Goal: Task Accomplishment & Management: Use online tool/utility

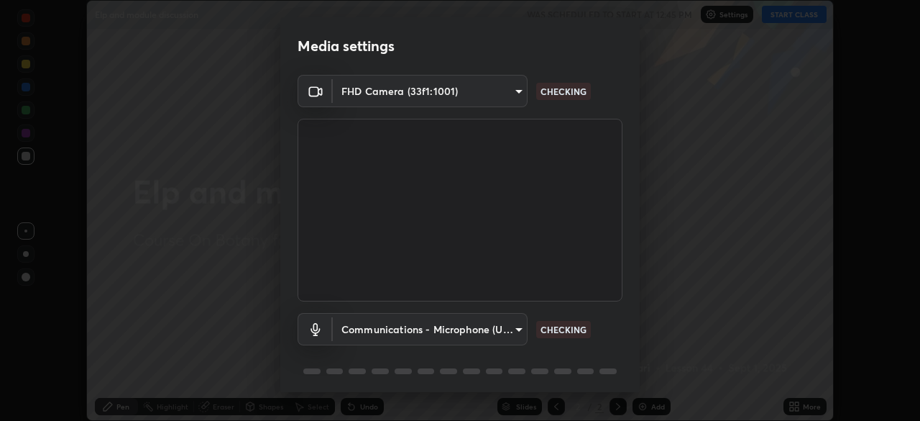
scroll to position [421, 920]
click at [375, 328] on body "Erase all Elp and module discussion WAS SCHEDULED TO START AT 12:45 PM Settings…" at bounding box center [460, 210] width 920 height 421
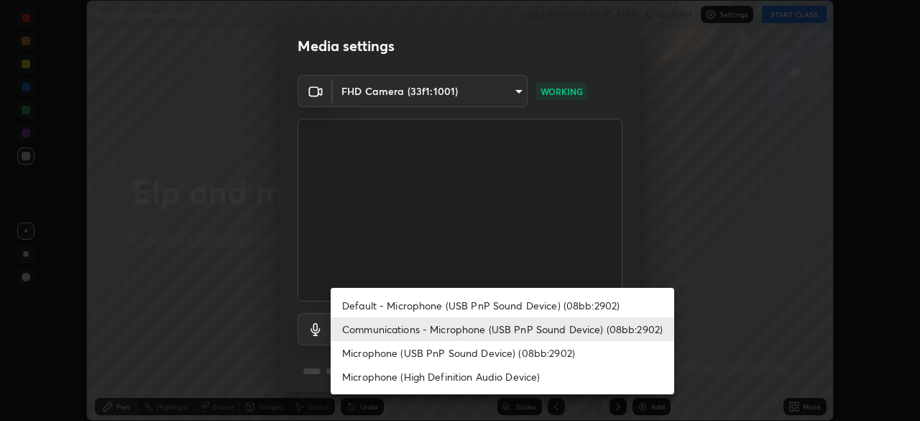
click at [426, 299] on li "Default - Microphone (USB PnP Sound Device) (08bb:2902)" at bounding box center [503, 305] width 344 height 24
type input "default"
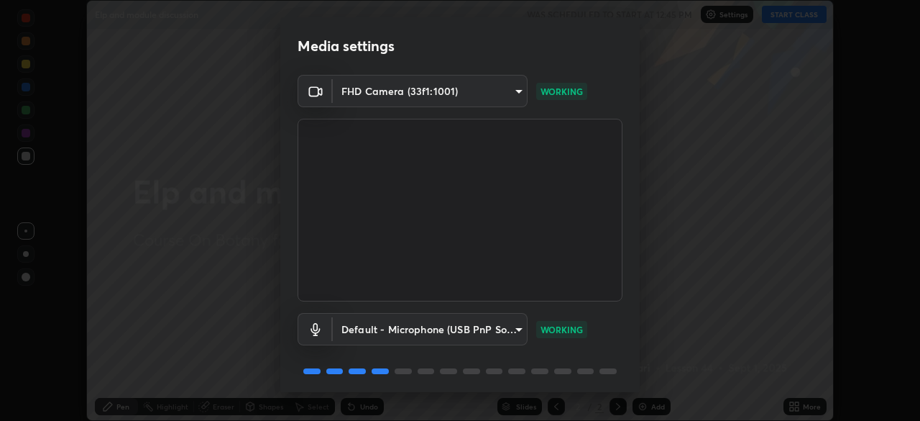
scroll to position [51, 0]
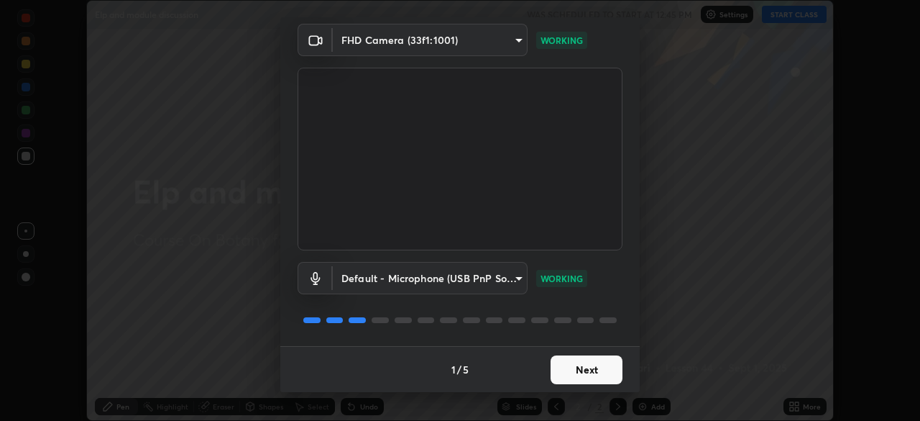
click at [575, 376] on button "Next" at bounding box center [587, 369] width 72 height 29
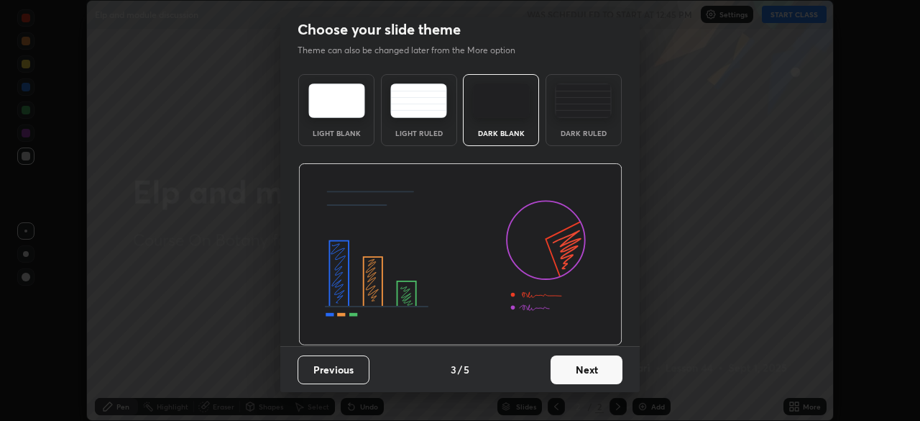
scroll to position [0, 0]
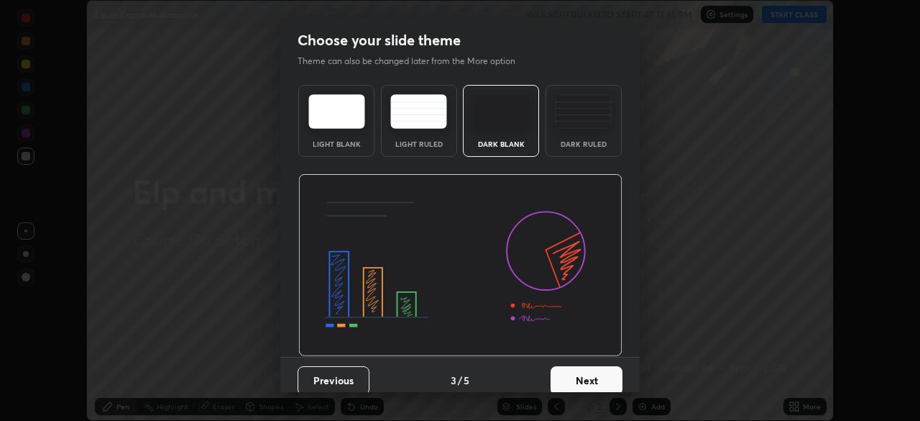
click at [580, 373] on button "Next" at bounding box center [587, 380] width 72 height 29
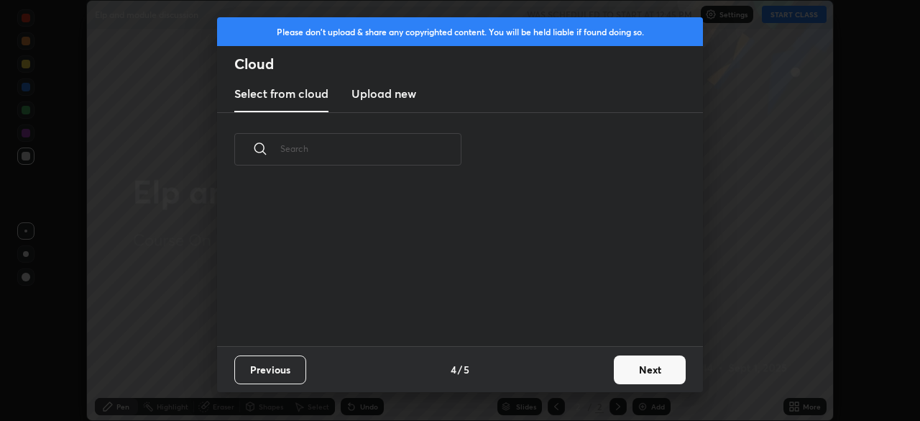
click at [634, 373] on button "Next" at bounding box center [650, 369] width 72 height 29
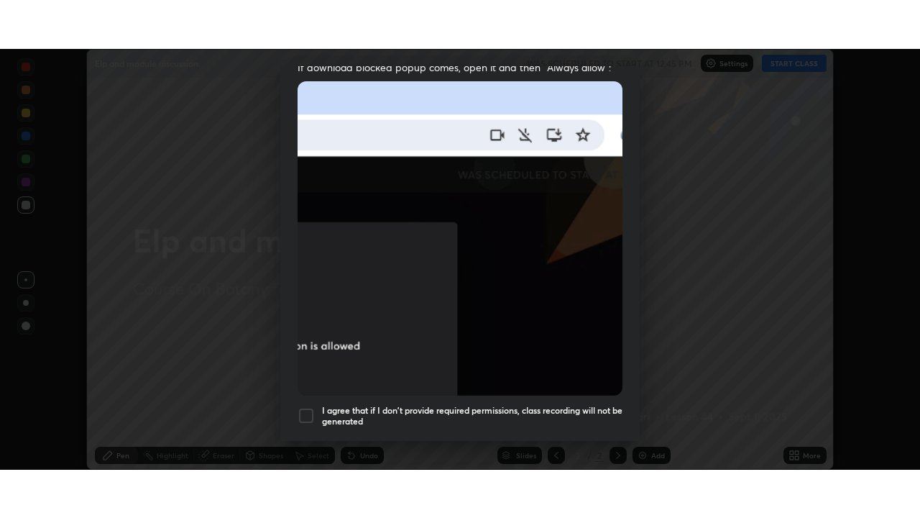
scroll to position [344, 0]
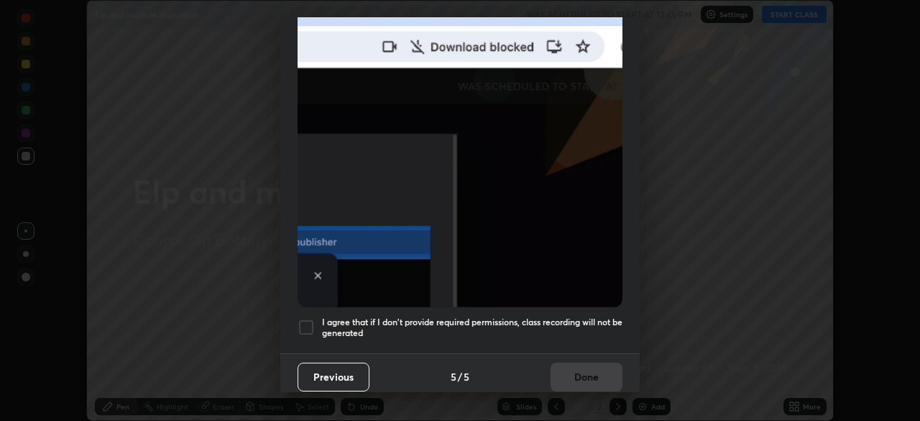
click at [557, 321] on h5 "I agree that if I don't provide required permissions, class recording will not …" at bounding box center [472, 327] width 300 height 22
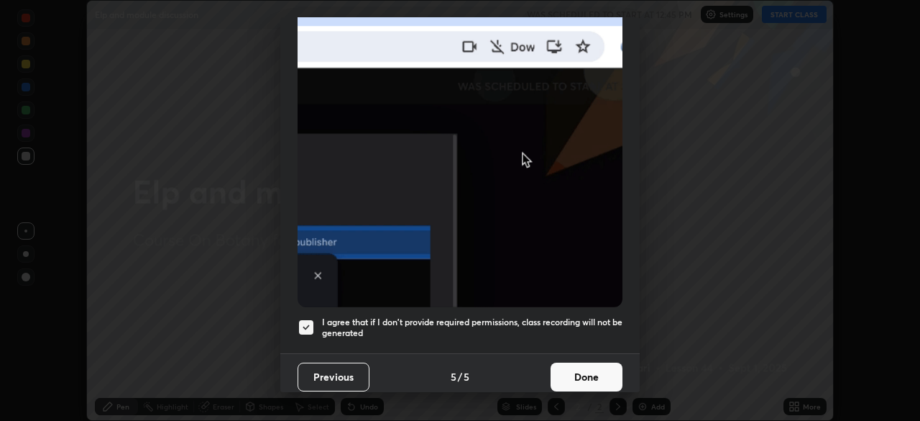
click at [585, 367] on button "Done" at bounding box center [587, 376] width 72 height 29
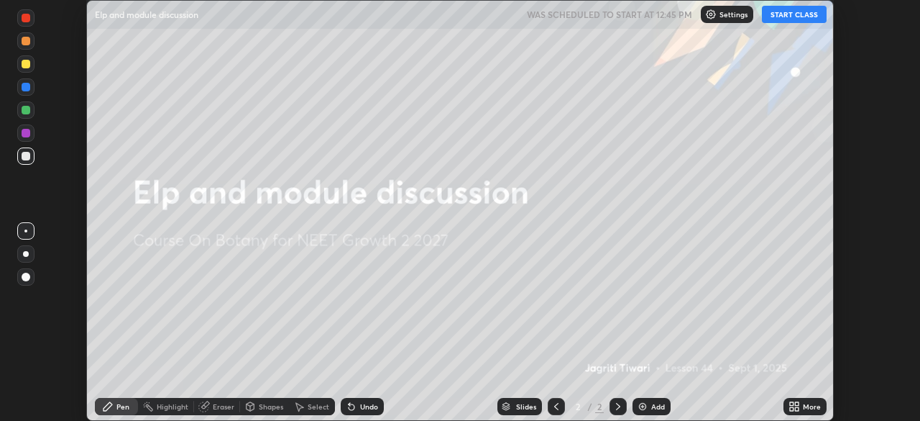
click at [786, 14] on button "START CLASS" at bounding box center [794, 14] width 65 height 17
click at [799, 408] on icon at bounding box center [797, 409] width 4 height 4
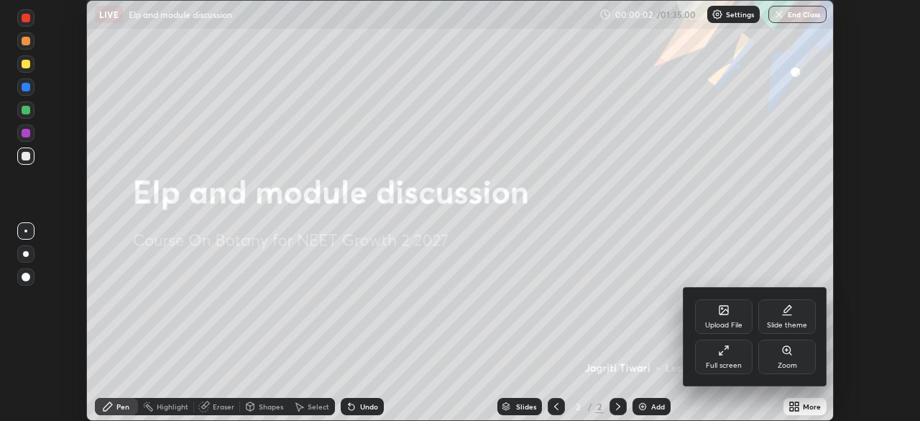
click at [727, 364] on div "Full screen" at bounding box center [724, 365] width 36 height 7
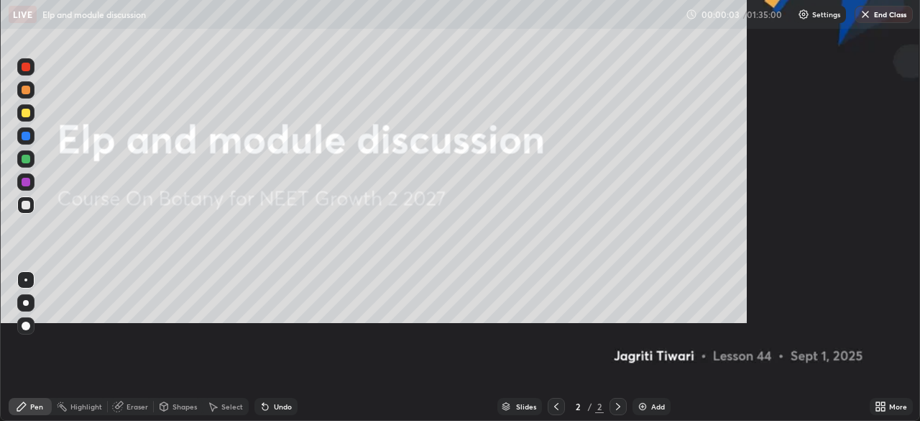
scroll to position [518, 920]
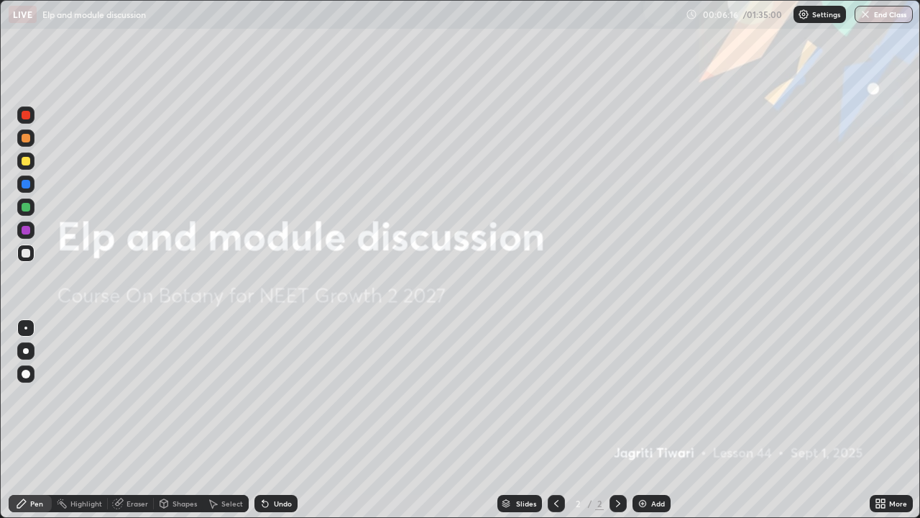
click at [646, 420] on img at bounding box center [643, 503] width 12 height 12
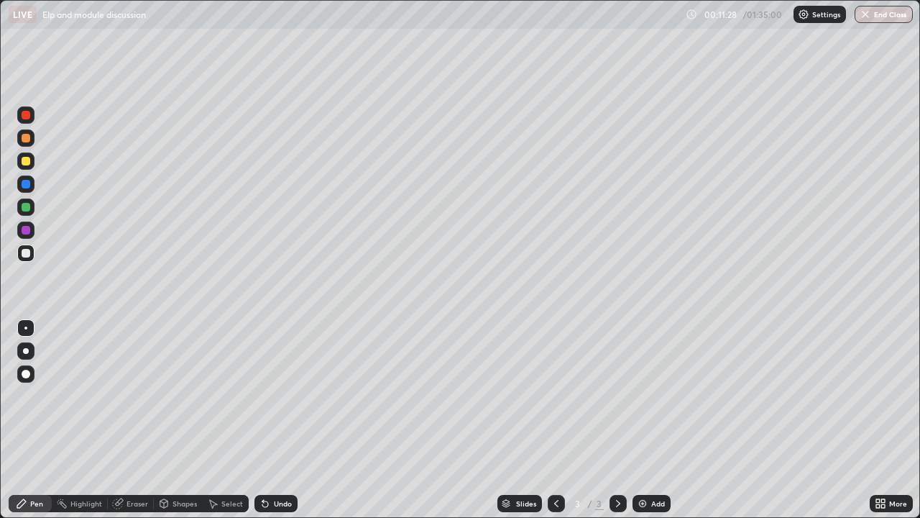
click at [883, 420] on icon at bounding box center [883, 506] width 4 height 4
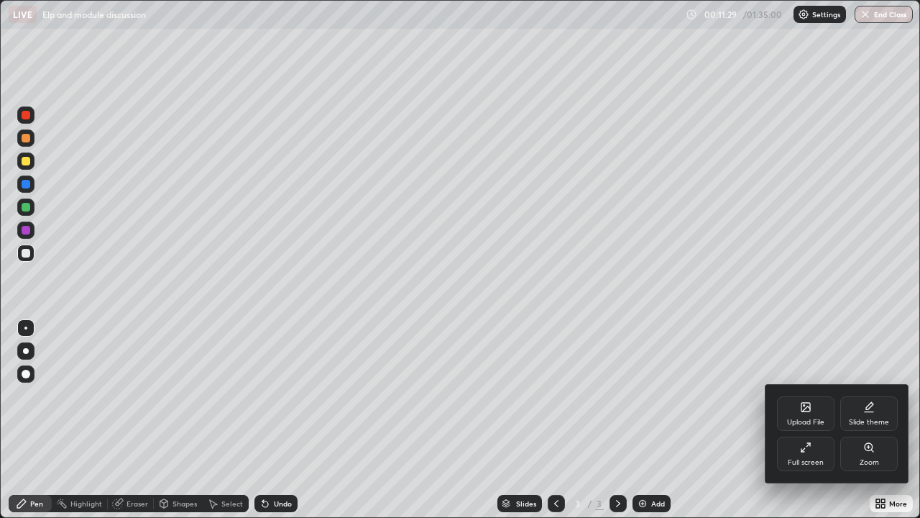
click at [807, 420] on div "Full screen" at bounding box center [806, 453] width 58 height 35
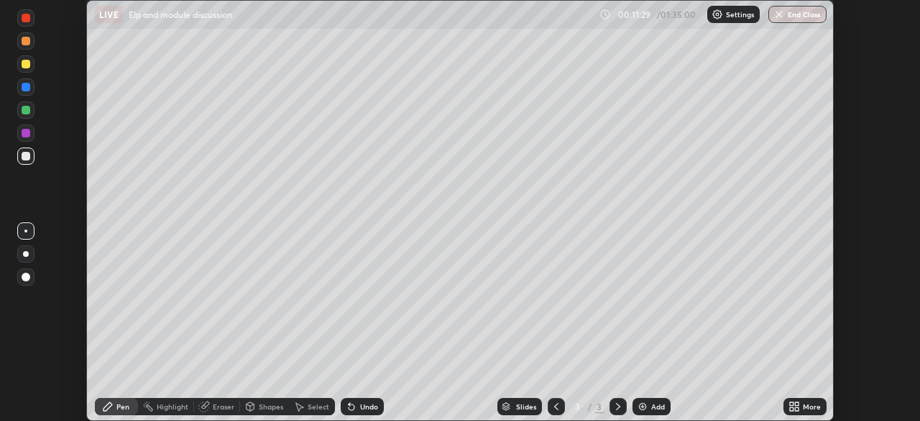
scroll to position [71467, 70967]
click at [803, 407] on div "More" at bounding box center [812, 406] width 18 height 7
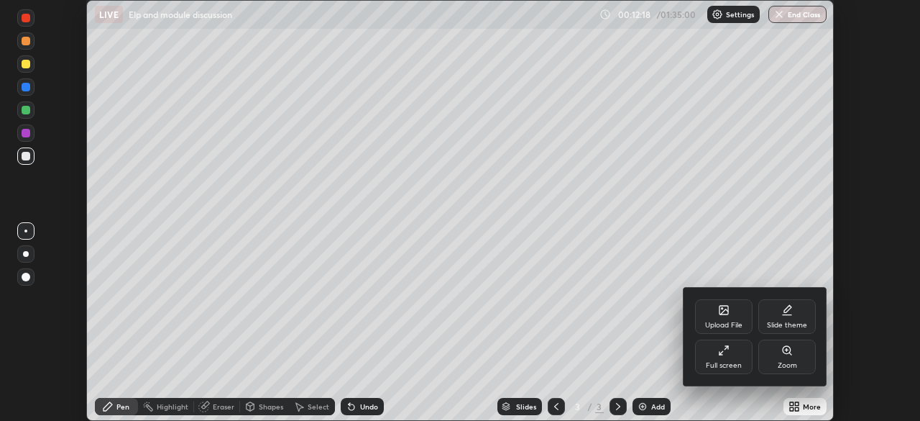
click at [728, 321] on div "Upload File" at bounding box center [723, 324] width 37 height 7
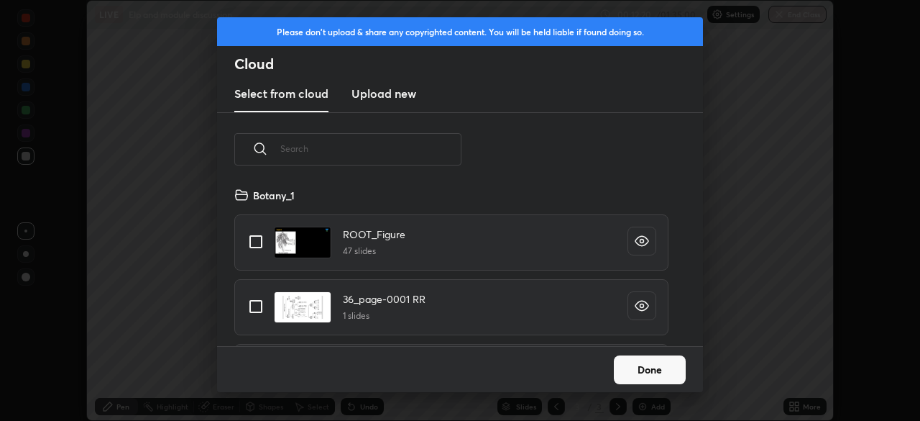
click at [375, 100] on h3 "Upload new" at bounding box center [384, 93] width 65 height 17
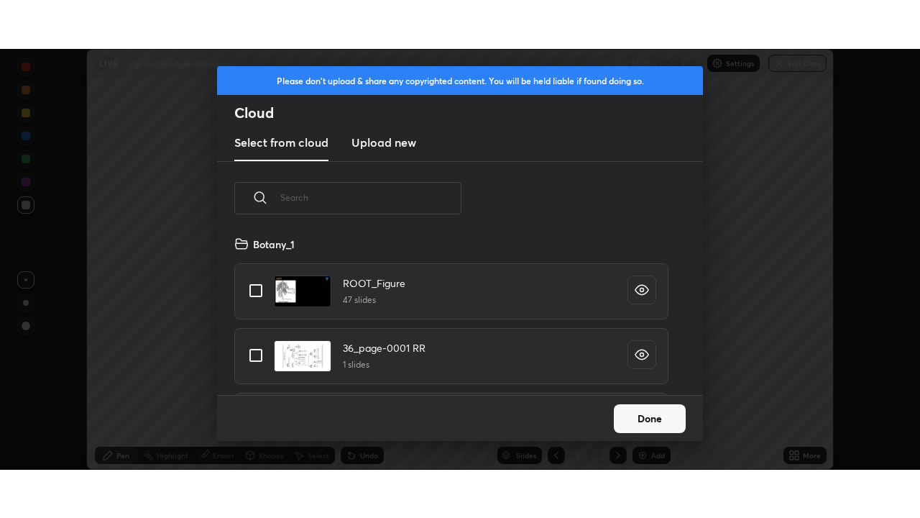
scroll to position [0, 0]
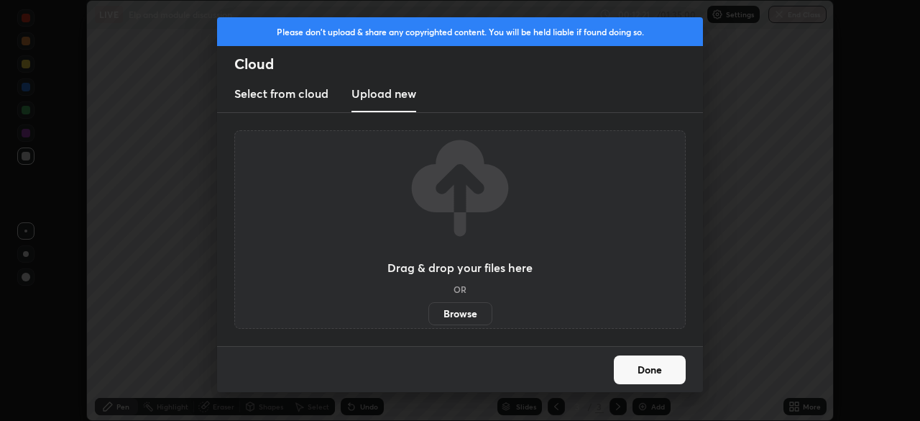
click at [449, 308] on label "Browse" at bounding box center [460, 313] width 64 height 23
click at [428, 308] on input "Browse" at bounding box center [428, 313] width 0 height 23
click at [454, 307] on label "Browse" at bounding box center [460, 313] width 64 height 23
click at [428, 307] on input "Browse" at bounding box center [428, 313] width 0 height 23
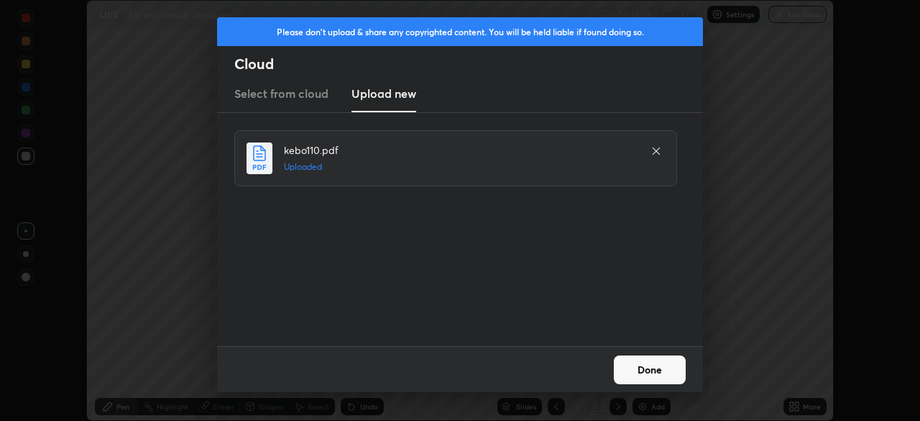
click at [654, 365] on button "Done" at bounding box center [650, 369] width 72 height 29
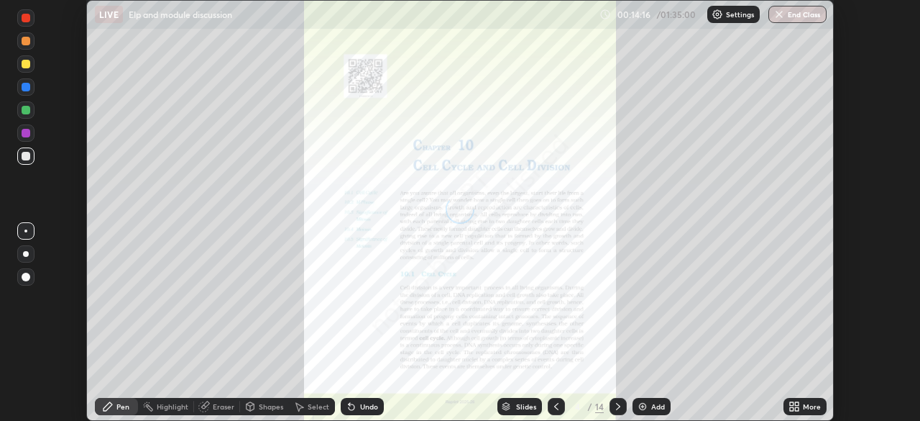
click at [812, 406] on div "More" at bounding box center [812, 406] width 18 height 7
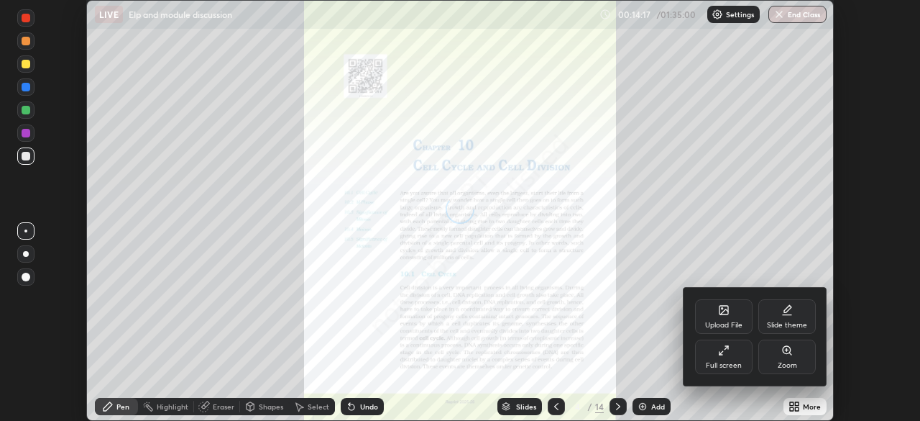
click at [811, 411] on div at bounding box center [460, 210] width 920 height 421
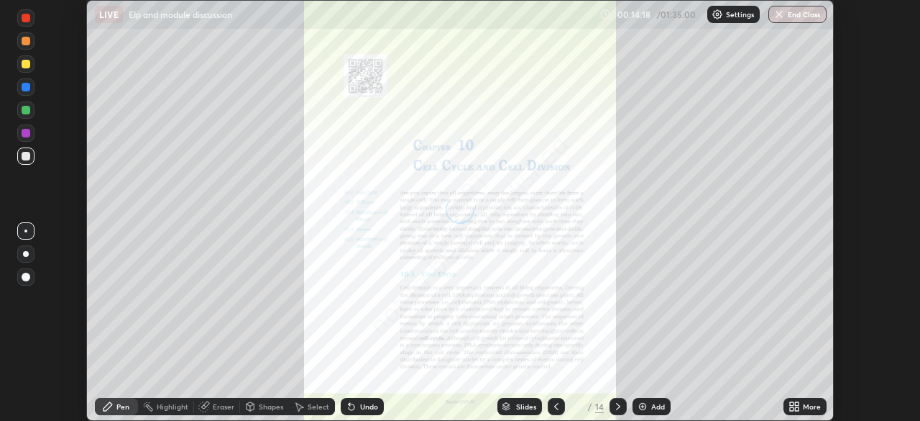
click at [802, 407] on div "More" at bounding box center [805, 406] width 43 height 17
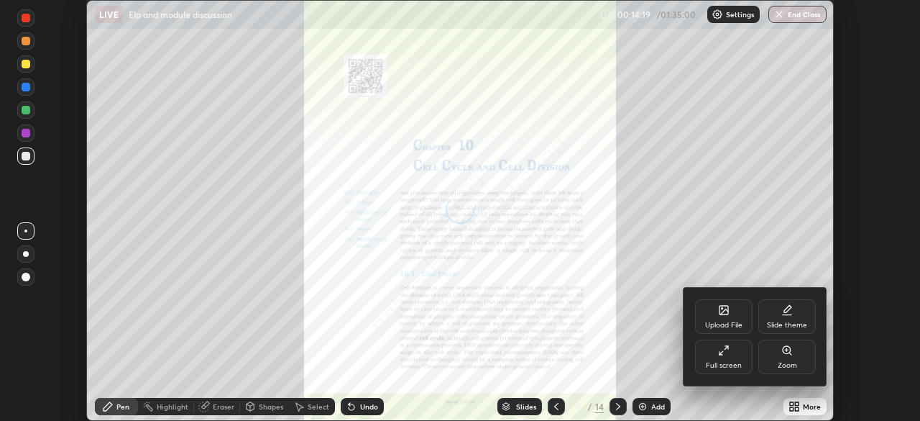
click at [738, 358] on div "Full screen" at bounding box center [724, 356] width 58 height 35
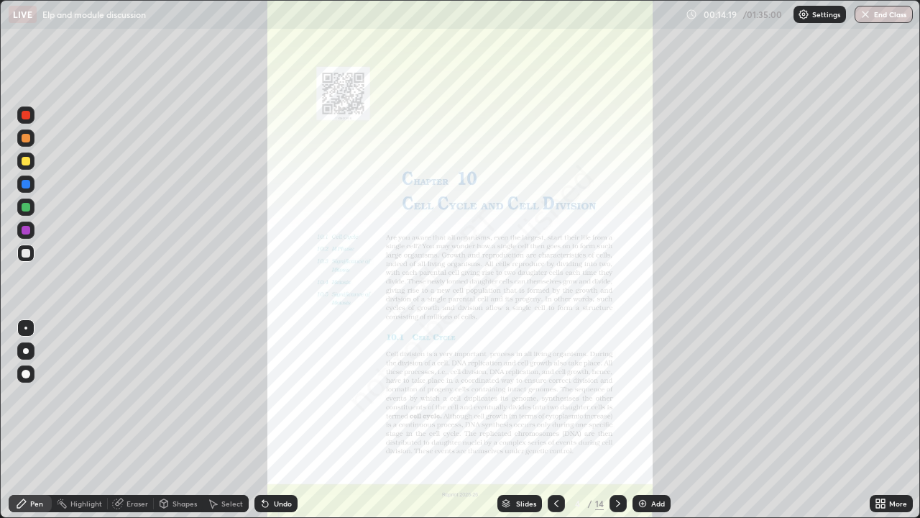
scroll to position [518, 920]
click at [618, 420] on icon at bounding box center [618, 503] width 12 height 12
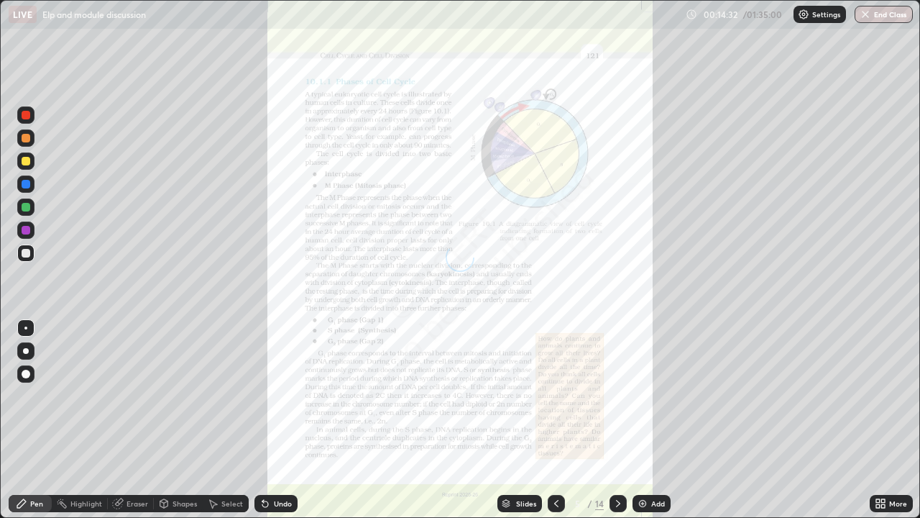
click at [615, 420] on icon at bounding box center [618, 503] width 12 height 12
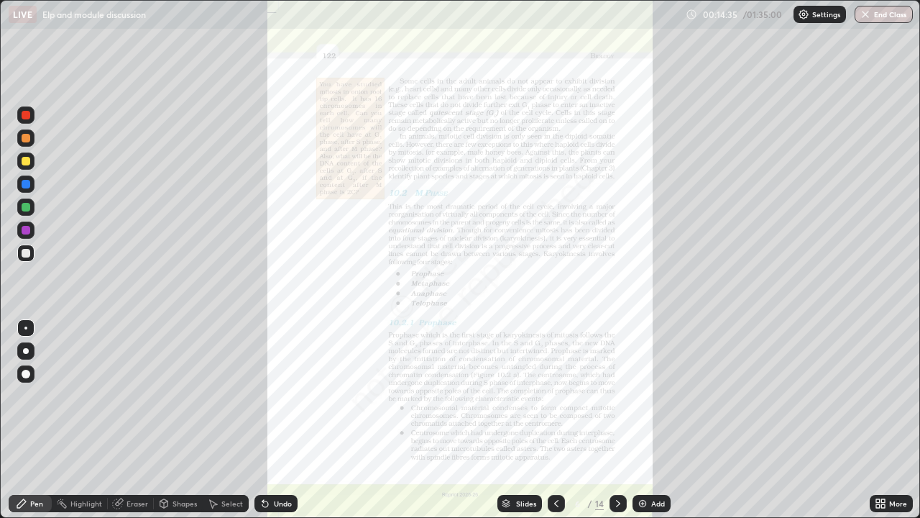
click at [617, 420] on icon at bounding box center [618, 503] width 12 height 12
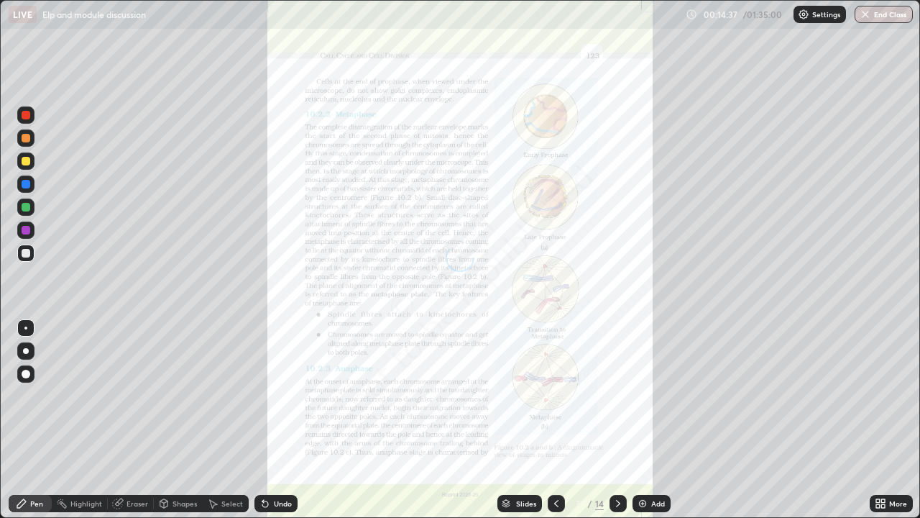
click at [555, 420] on icon at bounding box center [557, 503] width 12 height 12
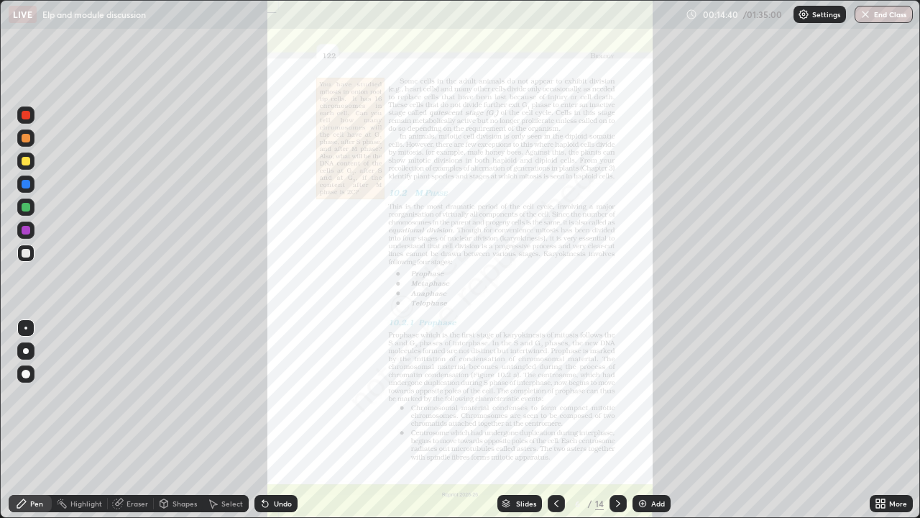
click at [890, 420] on div "More" at bounding box center [891, 503] width 43 height 17
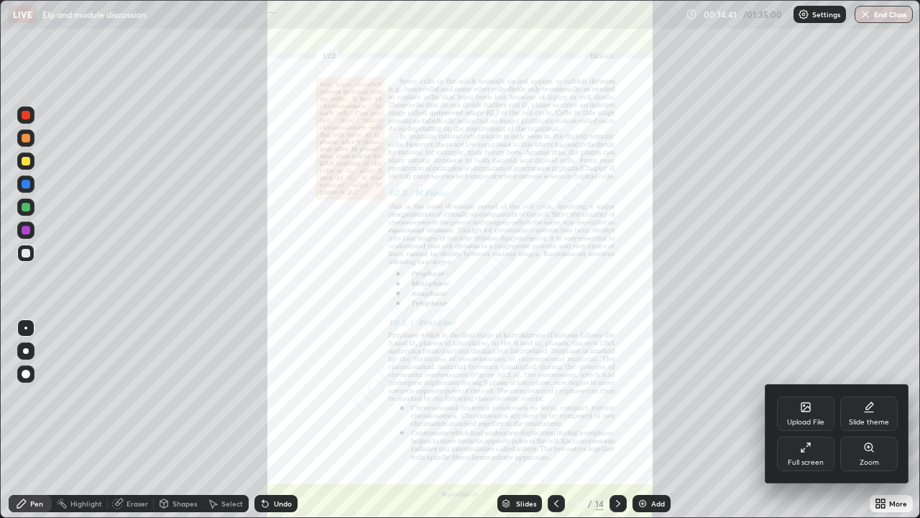
click at [872, 420] on icon at bounding box center [872, 450] width 2 height 2
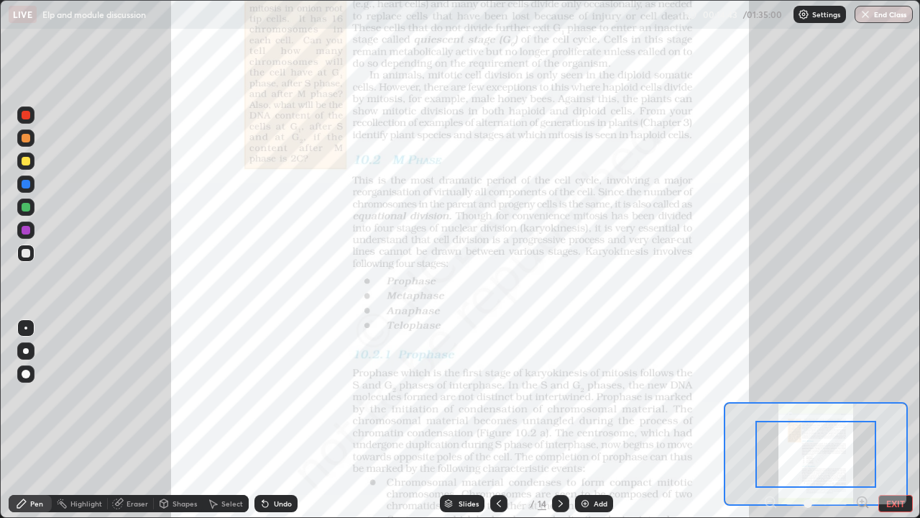
click at [862, 420] on icon at bounding box center [862, 501] width 4 height 0
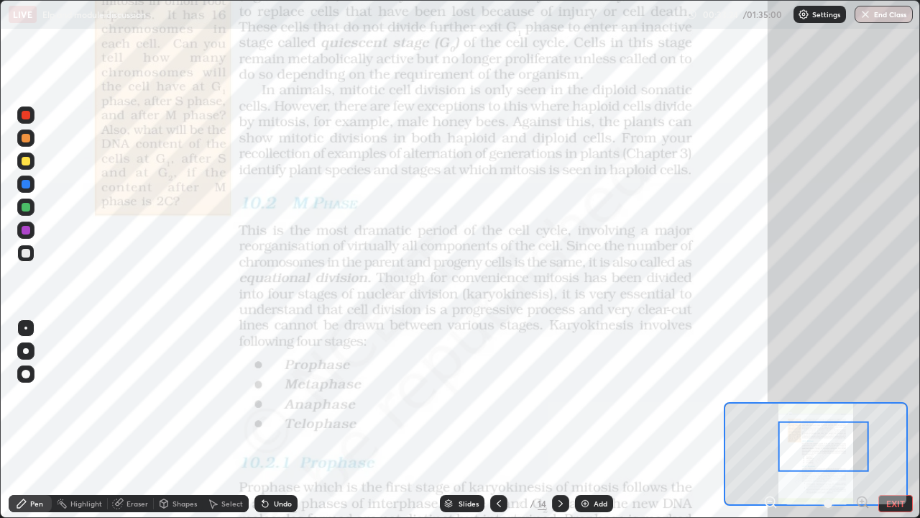
click at [24, 228] on div at bounding box center [26, 230] width 9 height 9
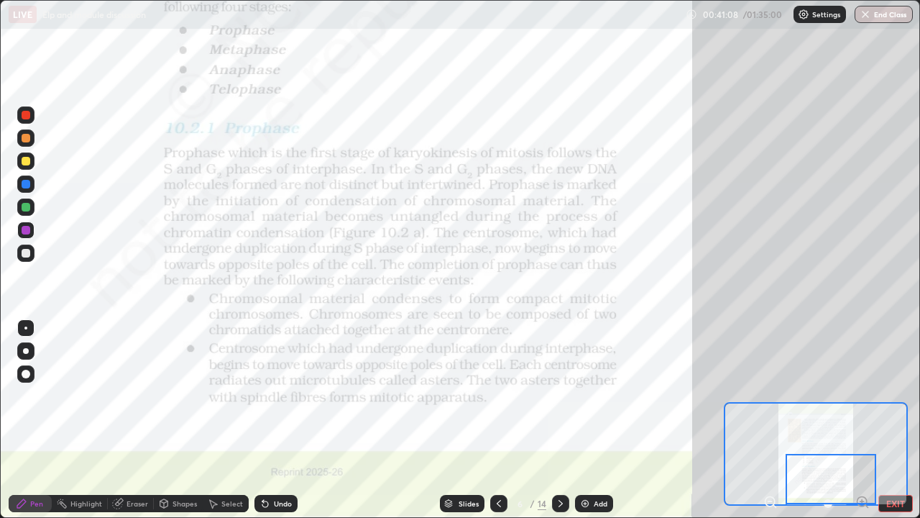
click at [559, 420] on icon at bounding box center [561, 503] width 4 height 7
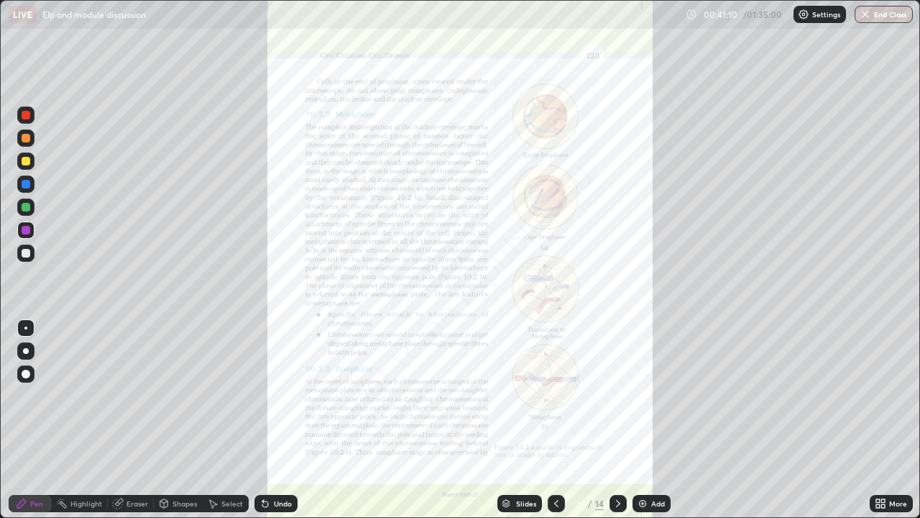
click at [884, 420] on icon at bounding box center [881, 503] width 12 height 12
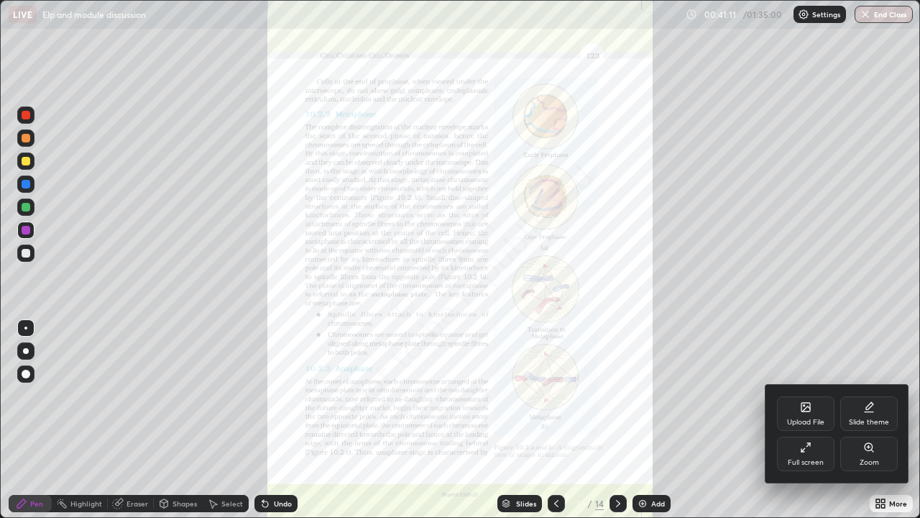
click at [875, 420] on div "Zoom" at bounding box center [869, 462] width 19 height 7
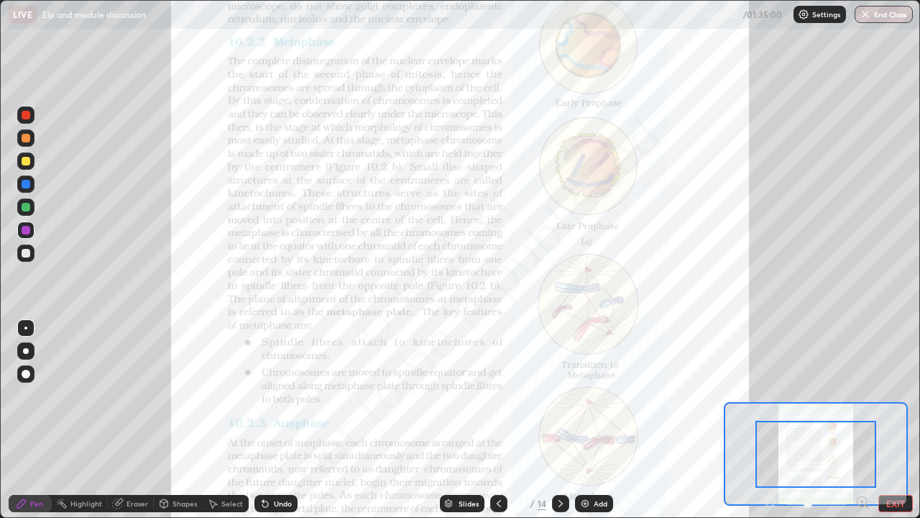
click at [864, 420] on icon at bounding box center [862, 502] width 14 height 14
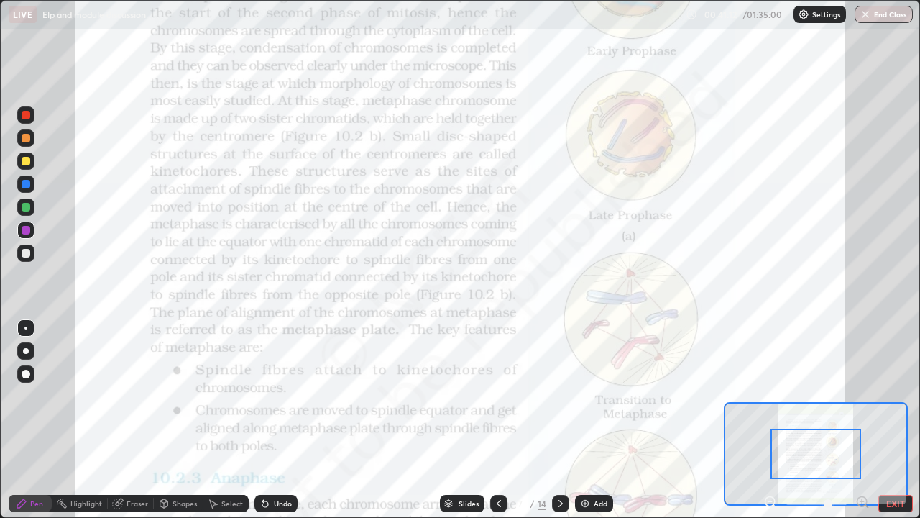
click at [863, 420] on icon at bounding box center [862, 502] width 14 height 14
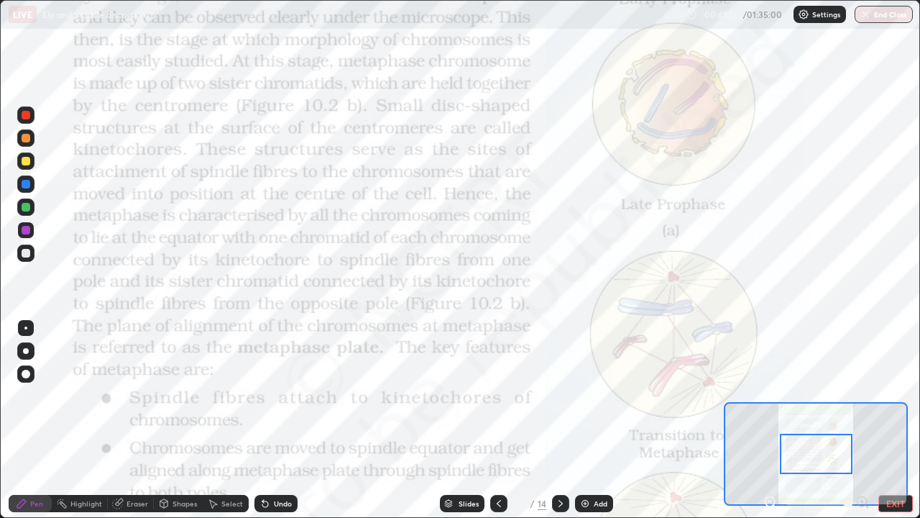
click at [864, 420] on div "Pen Highlight Eraser Shapes Select Undo Slides 7 / 14 Add EXIT" at bounding box center [460, 503] width 920 height 29
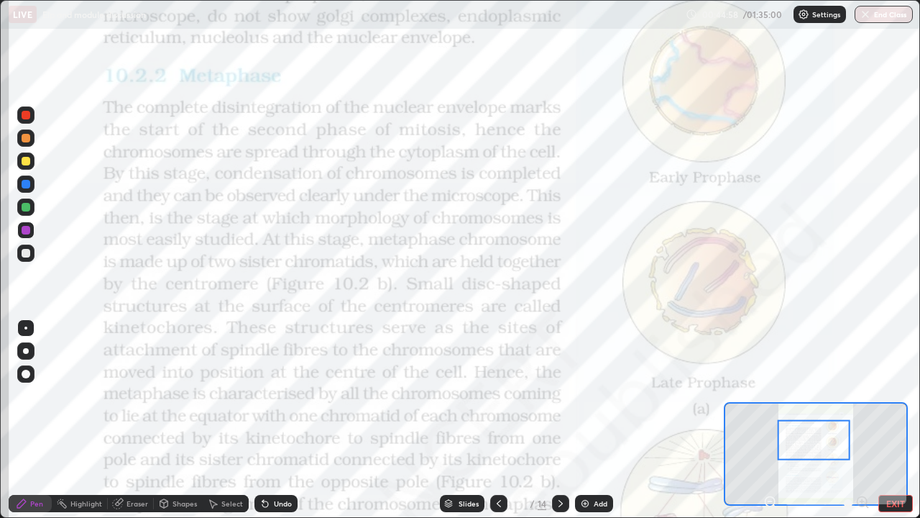
click at [29, 230] on div at bounding box center [26, 230] width 9 height 9
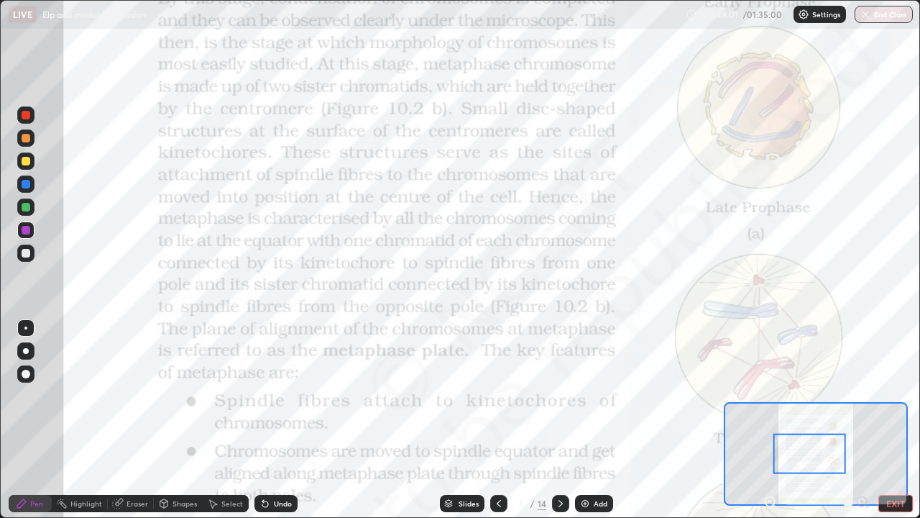
click at [278, 420] on div "Undo" at bounding box center [283, 503] width 18 height 7
click at [282, 420] on div "Undo" at bounding box center [283, 503] width 18 height 7
click at [274, 420] on div "Undo" at bounding box center [283, 503] width 18 height 7
click at [25, 210] on div at bounding box center [26, 207] width 9 height 9
click at [32, 120] on div at bounding box center [25, 114] width 17 height 17
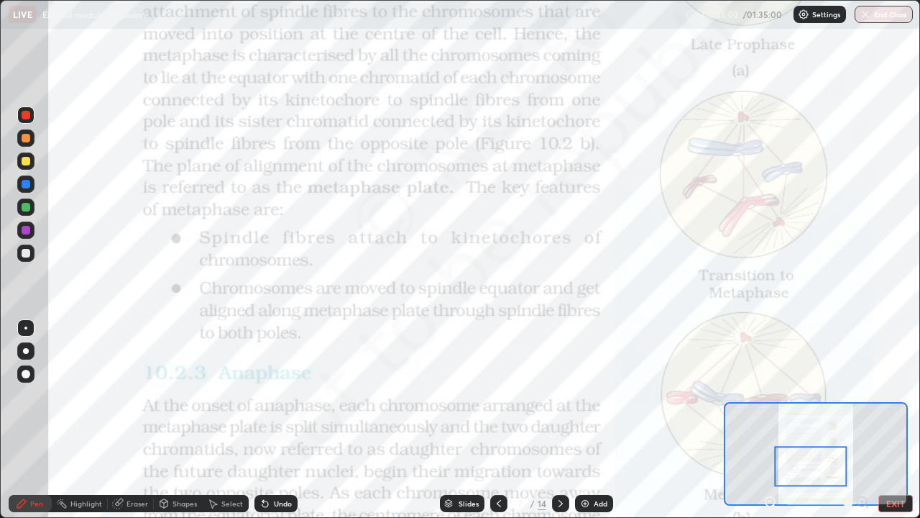
click at [24, 157] on div at bounding box center [26, 161] width 9 height 9
click at [28, 183] on div at bounding box center [26, 184] width 9 height 9
click at [28, 198] on div at bounding box center [25, 206] width 17 height 17
click at [493, 420] on icon at bounding box center [499, 503] width 12 height 12
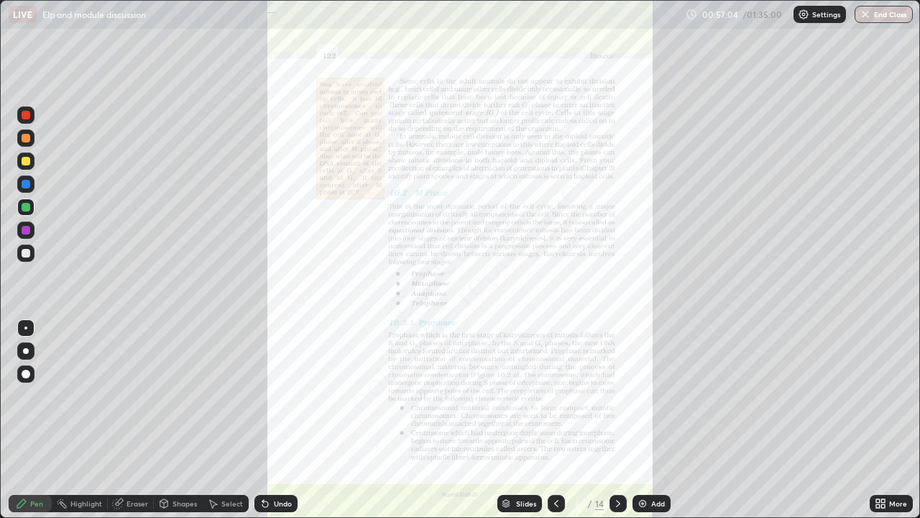
click at [878, 420] on icon at bounding box center [878, 506] width 4 height 4
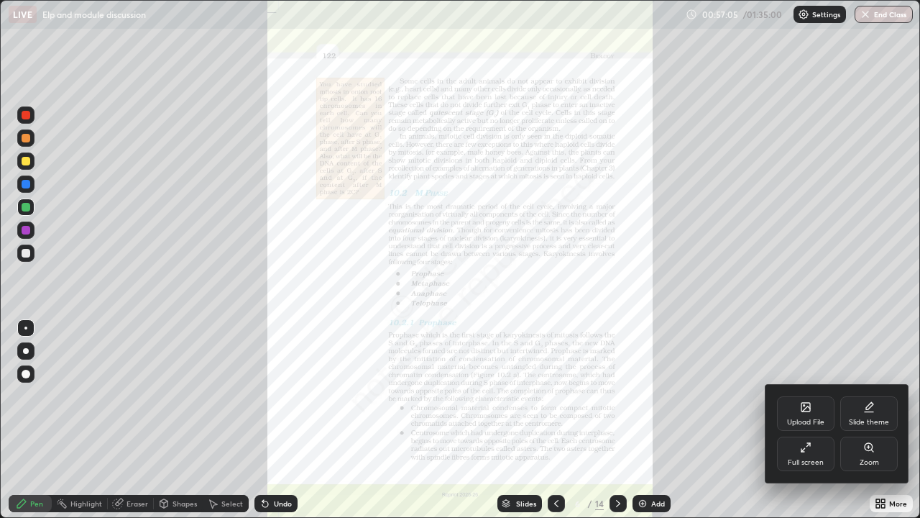
click at [877, 420] on div "Zoom" at bounding box center [869, 453] width 58 height 35
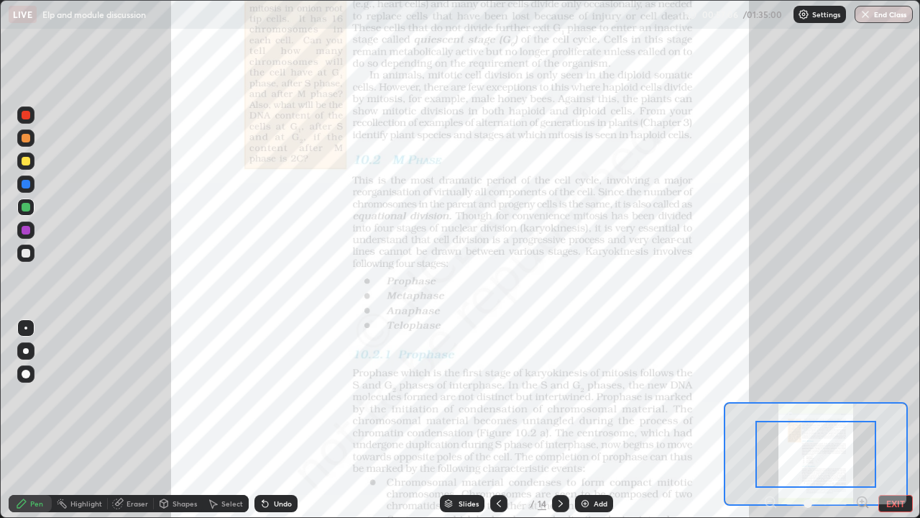
click at [862, 420] on icon at bounding box center [862, 501] width 4 height 0
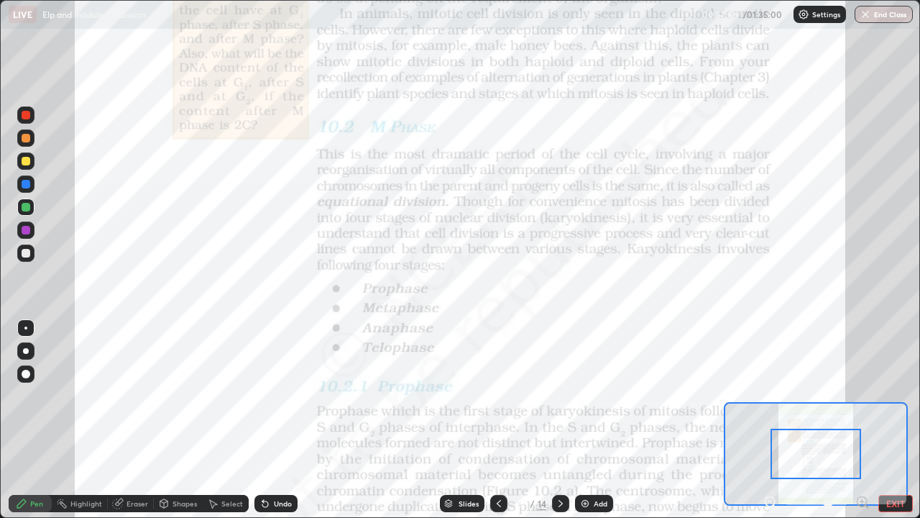
click at [866, 420] on icon at bounding box center [867, 506] width 3 height 3
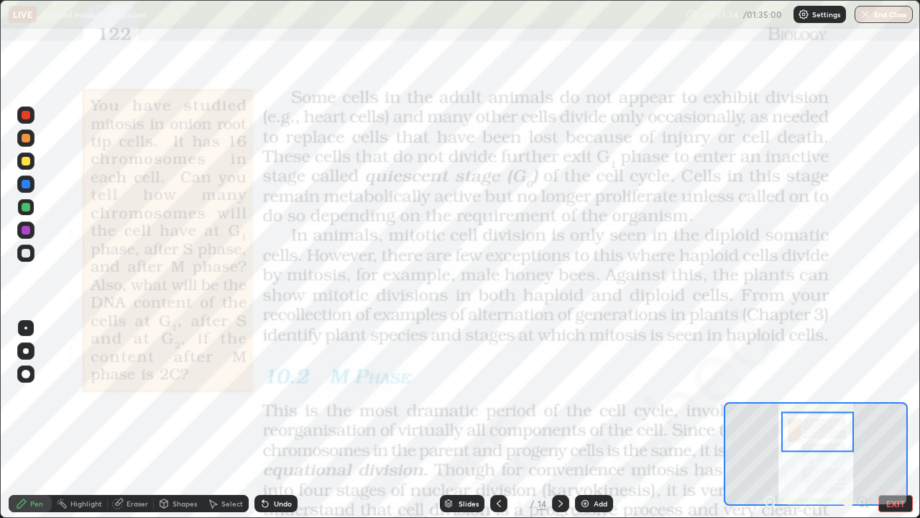
click at [559, 420] on icon at bounding box center [561, 503] width 12 height 12
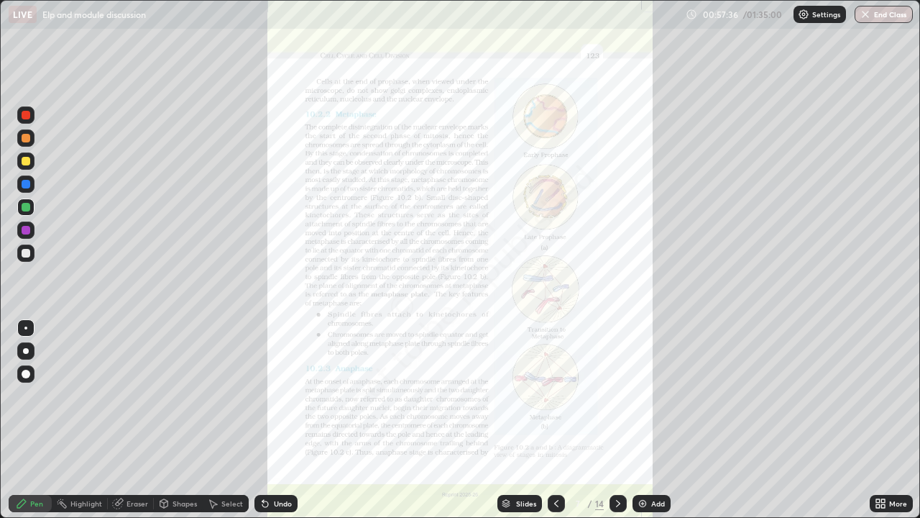
click at [891, 420] on div "More" at bounding box center [898, 503] width 18 height 7
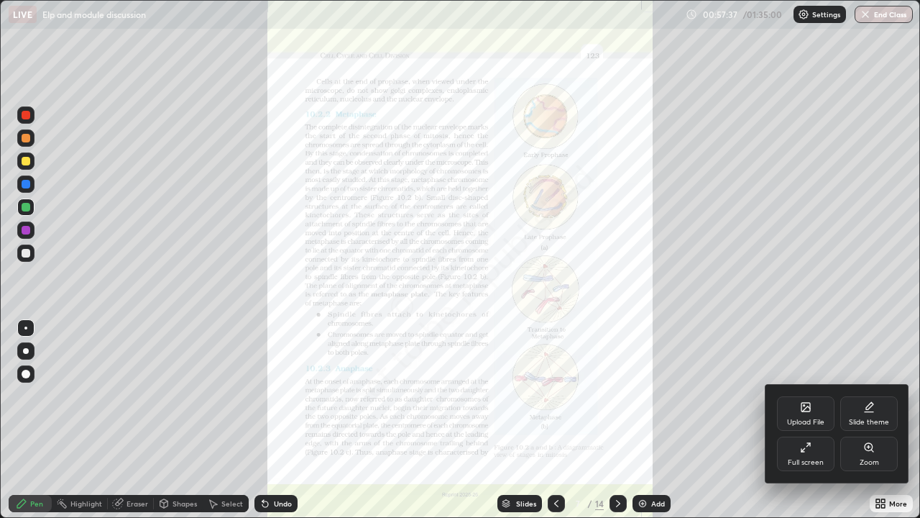
click at [870, 420] on div "Zoom" at bounding box center [869, 462] width 19 height 7
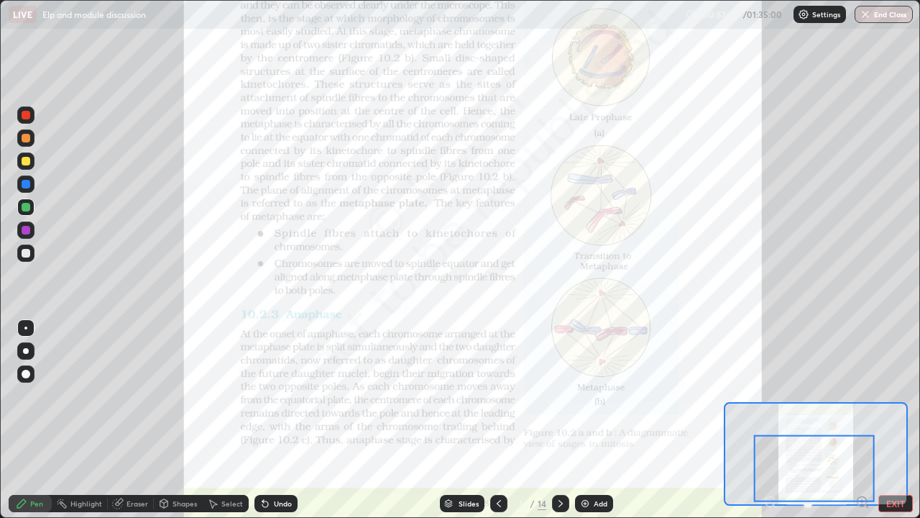
click at [862, 420] on div at bounding box center [814, 467] width 121 height 67
click at [859, 420] on icon at bounding box center [862, 502] width 14 height 14
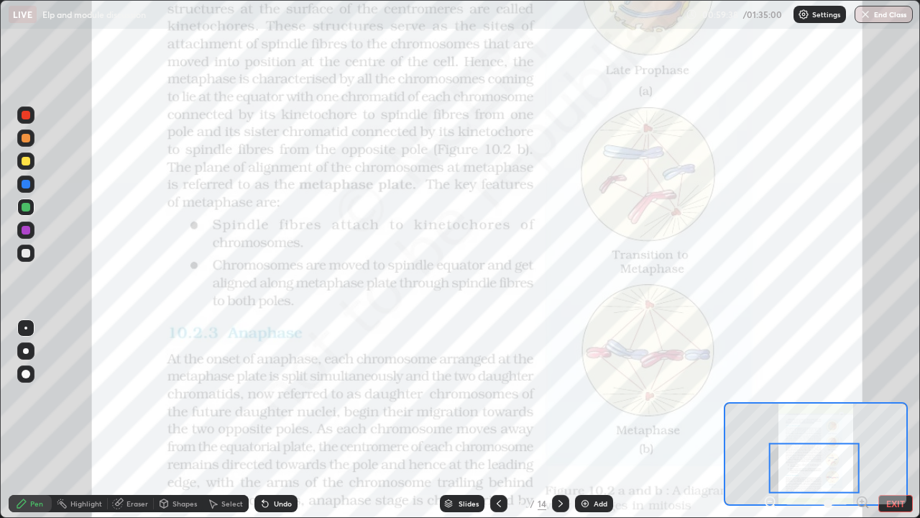
click at [497, 420] on icon at bounding box center [499, 503] width 12 height 12
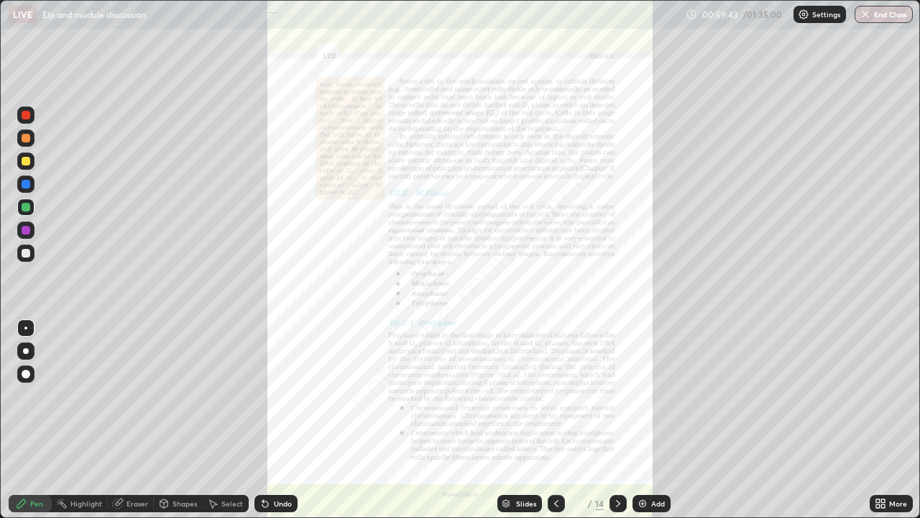
click at [884, 420] on icon at bounding box center [881, 503] width 12 height 12
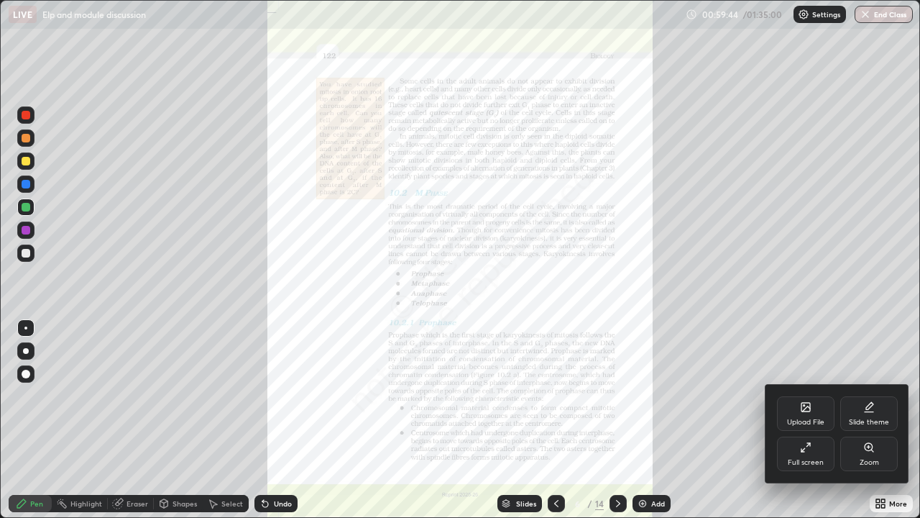
click at [868, 420] on div "Zoom" at bounding box center [869, 453] width 58 height 35
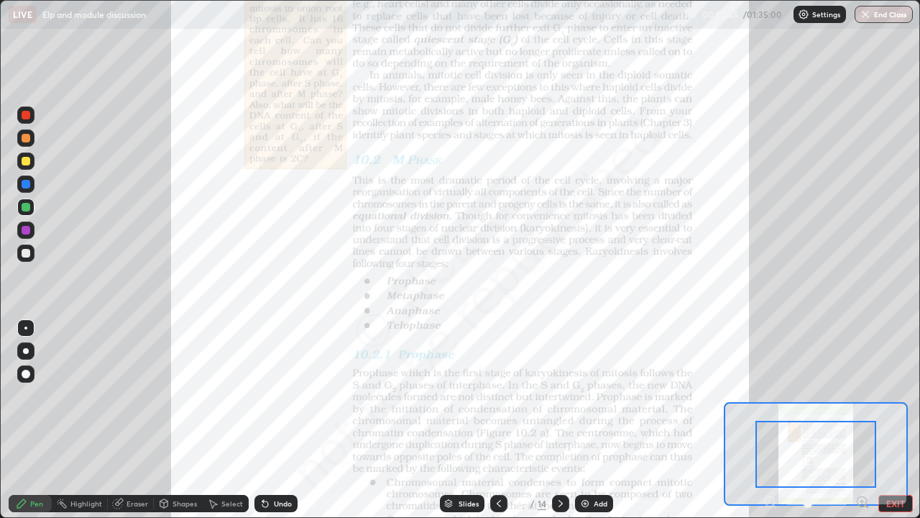
click at [862, 420] on icon at bounding box center [862, 501] width 4 height 0
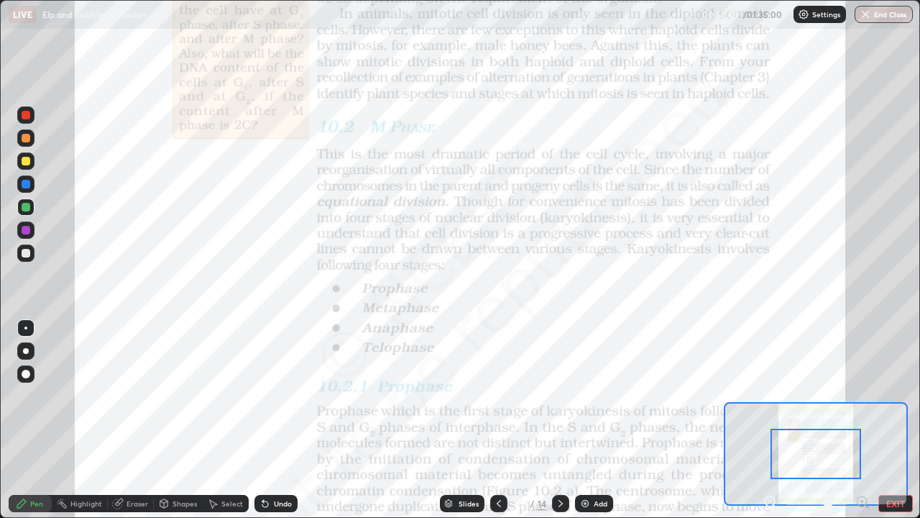
click at [862, 420] on icon at bounding box center [862, 501] width 4 height 0
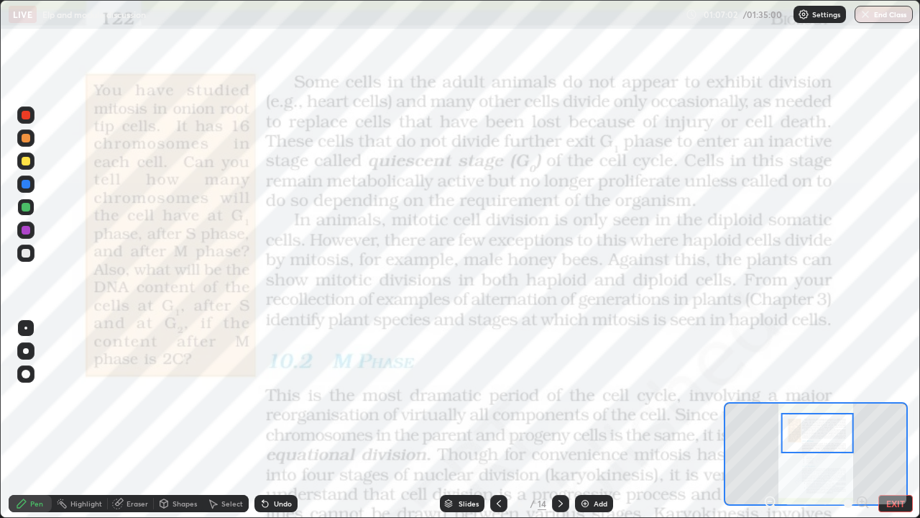
click at [559, 420] on div at bounding box center [560, 503] width 17 height 17
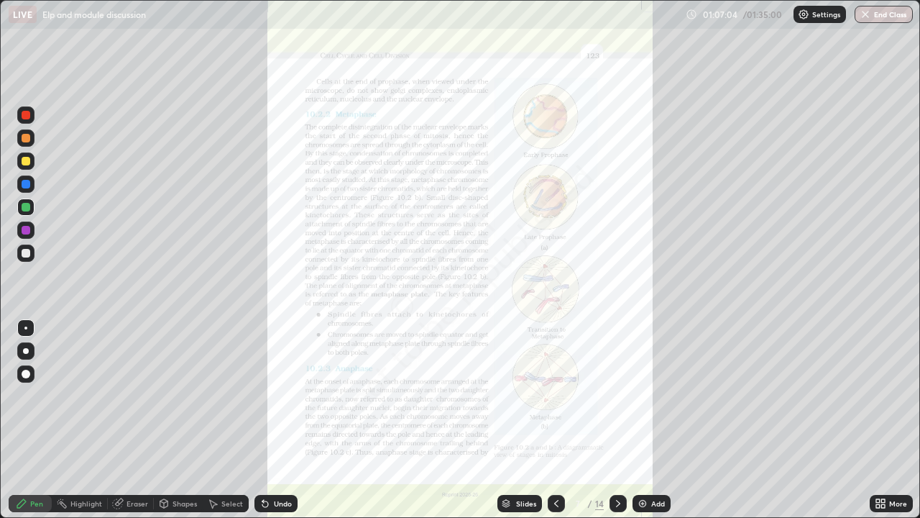
click at [883, 420] on icon at bounding box center [883, 506] width 4 height 4
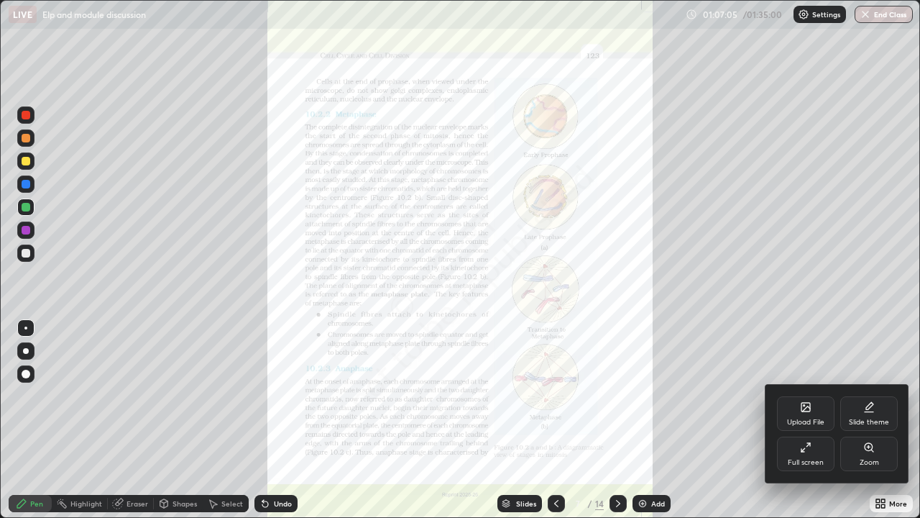
click at [880, 420] on div "Zoom" at bounding box center [869, 453] width 58 height 35
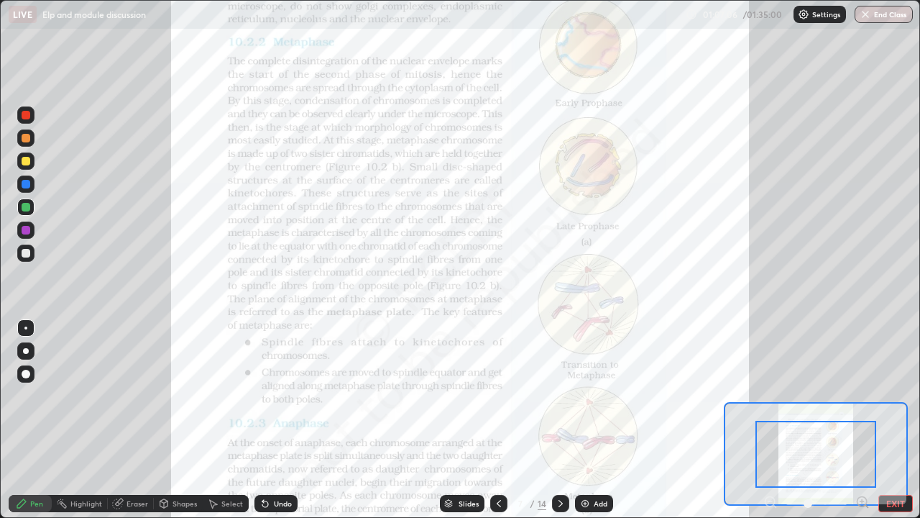
click at [867, 420] on icon at bounding box center [862, 502] width 14 height 14
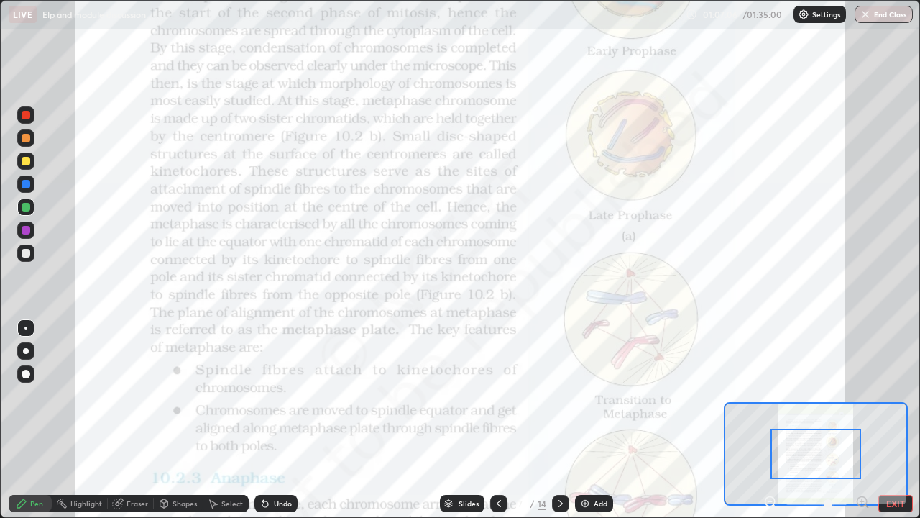
click at [866, 420] on icon at bounding box center [867, 506] width 3 height 3
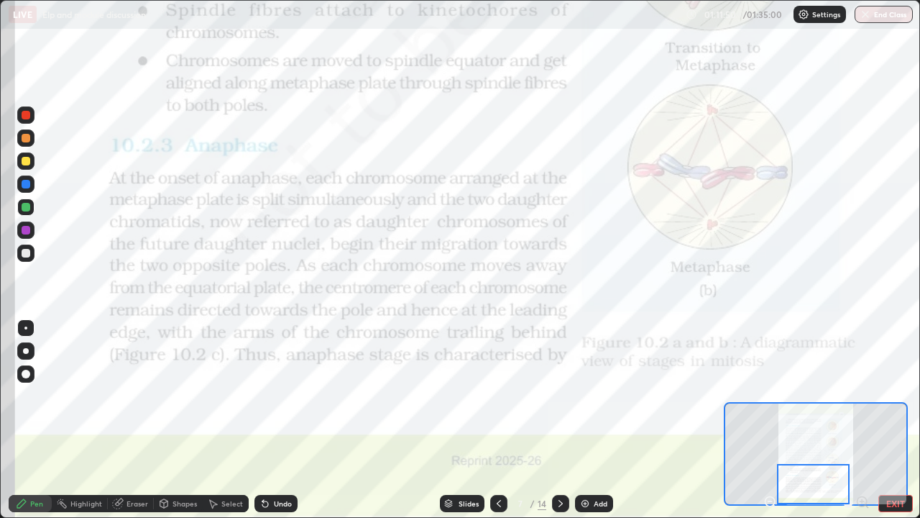
click at [561, 420] on icon at bounding box center [561, 503] width 12 height 12
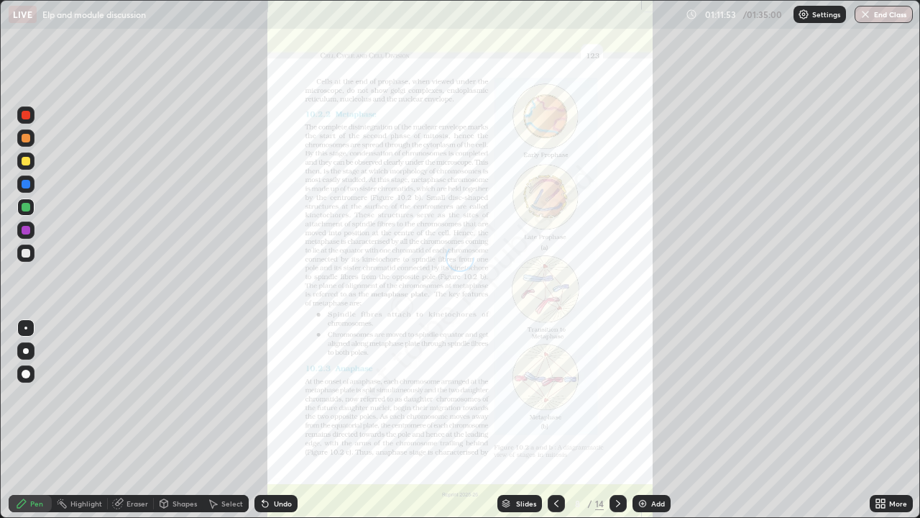
click at [883, 420] on icon at bounding box center [883, 506] width 4 height 4
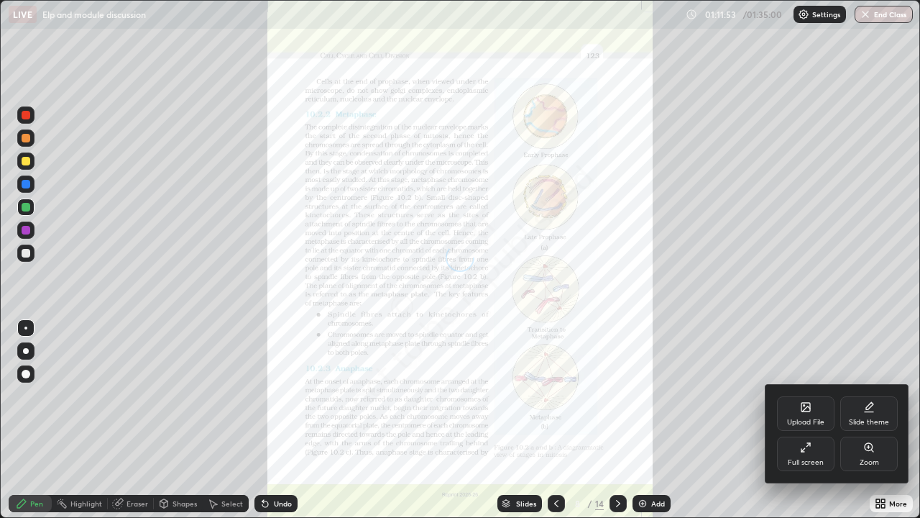
click at [868, 420] on icon at bounding box center [869, 447] width 12 height 12
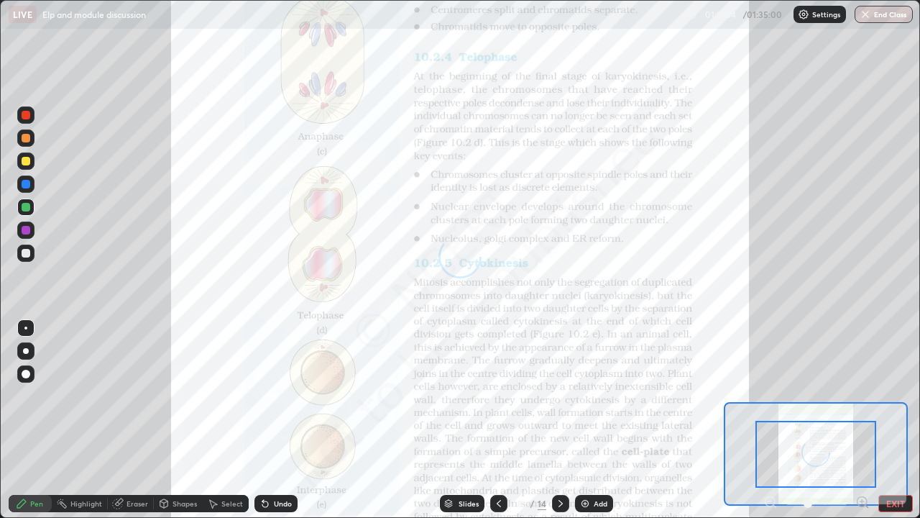
click at [863, 420] on icon at bounding box center [862, 501] width 9 height 9
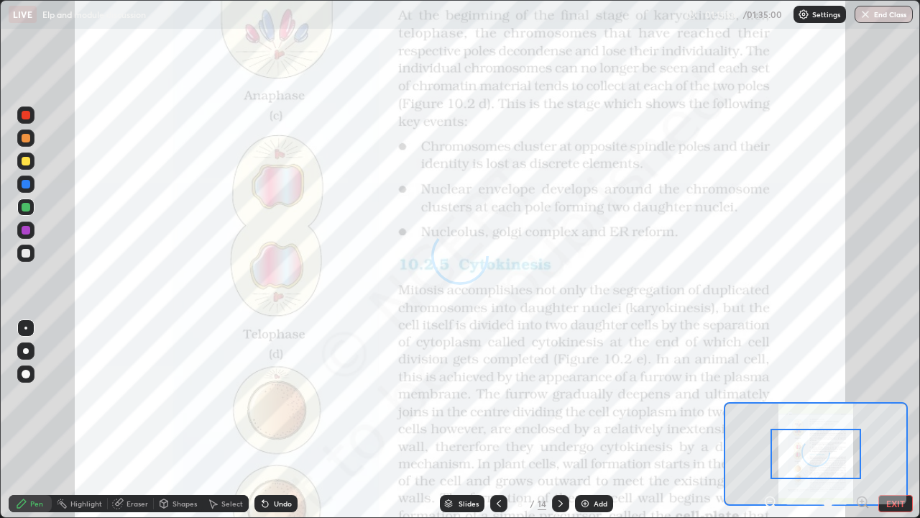
click at [863, 420] on icon at bounding box center [862, 502] width 14 height 14
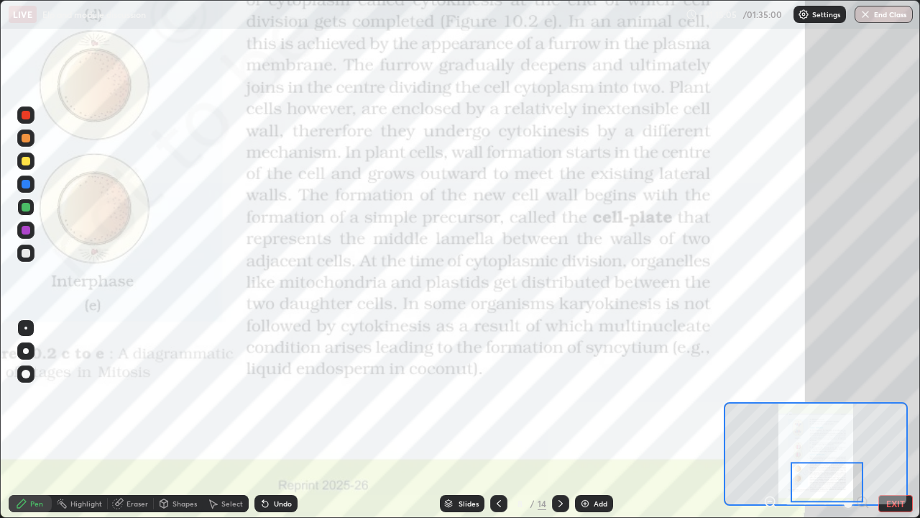
click at [32, 113] on div at bounding box center [25, 114] width 17 height 17
click at [23, 232] on div at bounding box center [26, 230] width 9 height 9
click at [557, 420] on icon at bounding box center [561, 503] width 12 height 12
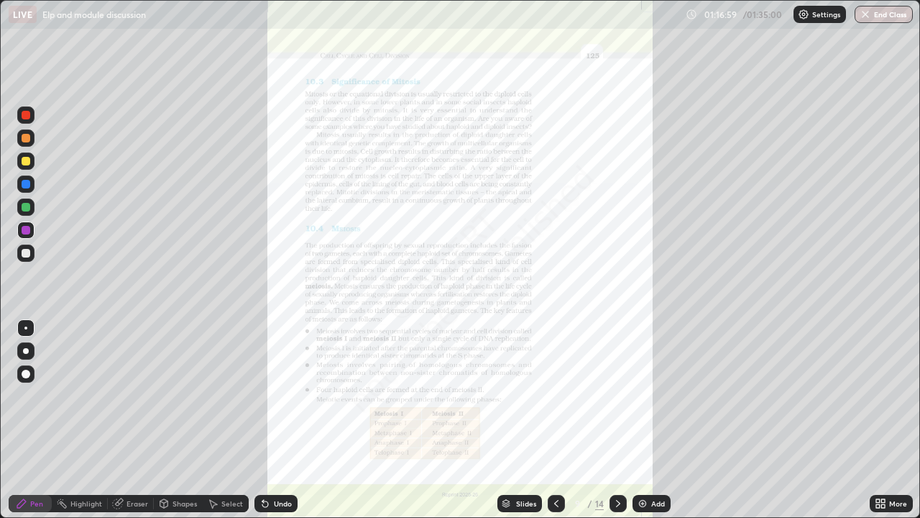
click at [888, 420] on div "More" at bounding box center [891, 503] width 43 height 17
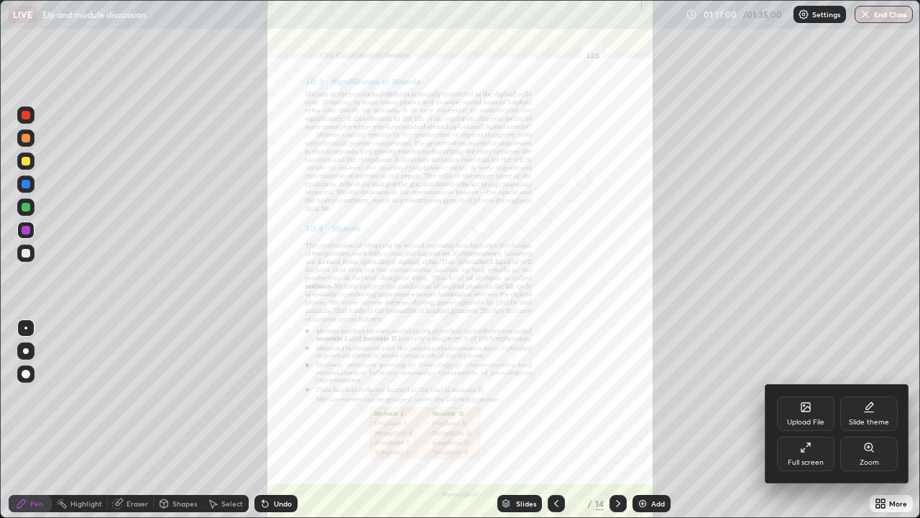
click at [871, 420] on div "Zoom" at bounding box center [869, 453] width 58 height 35
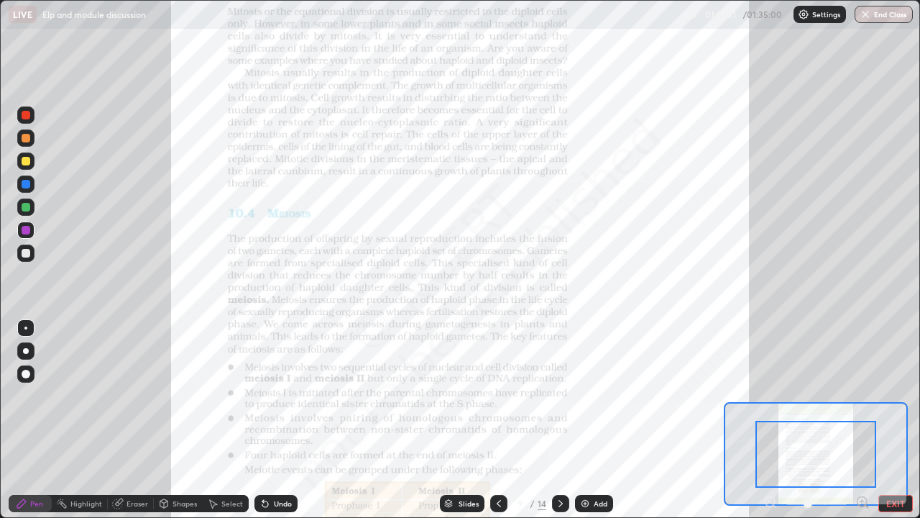
click at [862, 420] on icon at bounding box center [862, 501] width 4 height 0
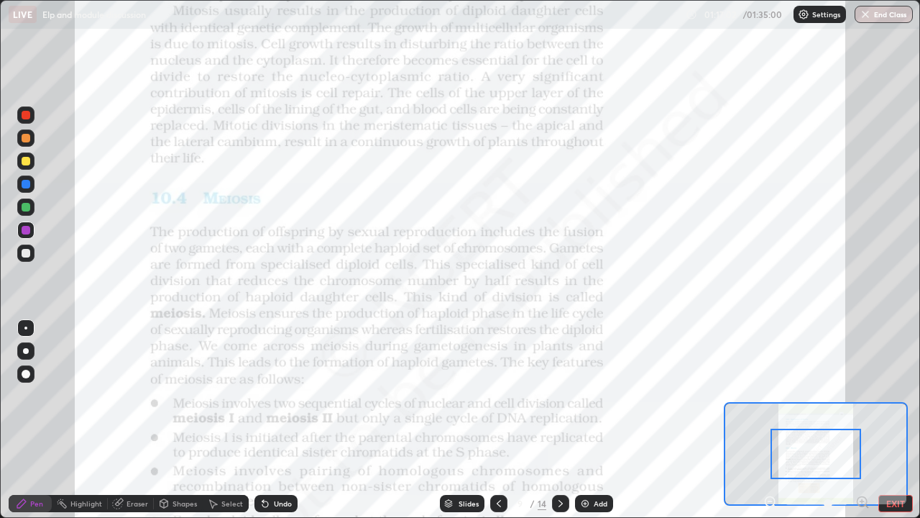
click at [860, 420] on icon at bounding box center [862, 501] width 4 height 0
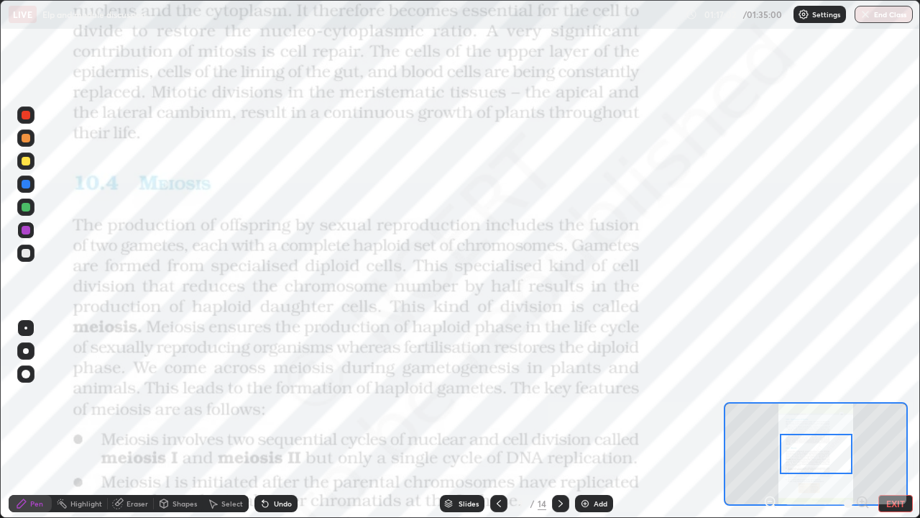
click at [861, 420] on div at bounding box center [816, 503] width 106 height 17
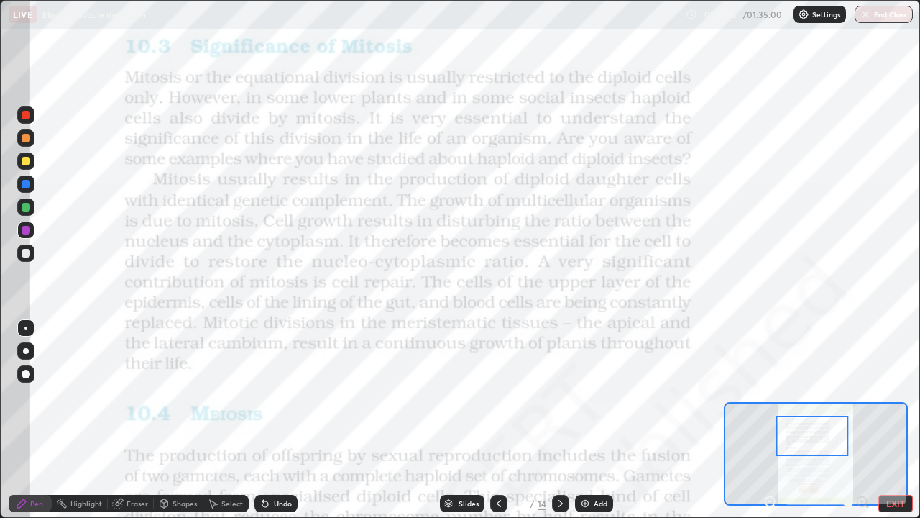
click at [559, 420] on icon at bounding box center [561, 503] width 12 height 12
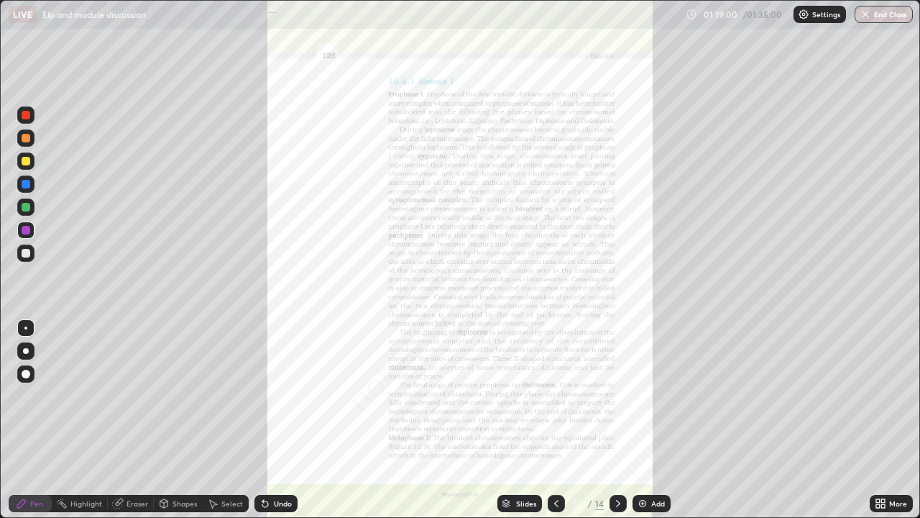
click at [556, 420] on icon at bounding box center [557, 503] width 12 height 12
click at [878, 12] on button "End Class" at bounding box center [884, 14] width 58 height 17
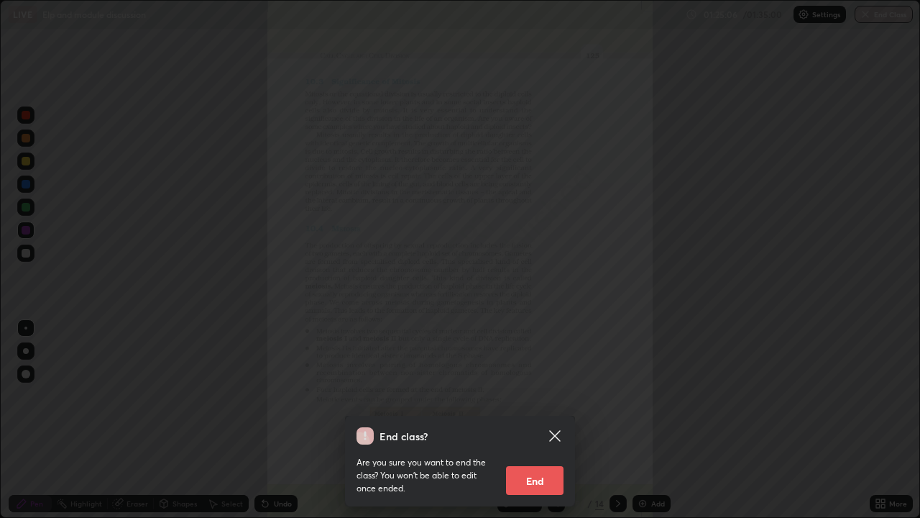
click at [546, 420] on button "End" at bounding box center [535, 480] width 58 height 29
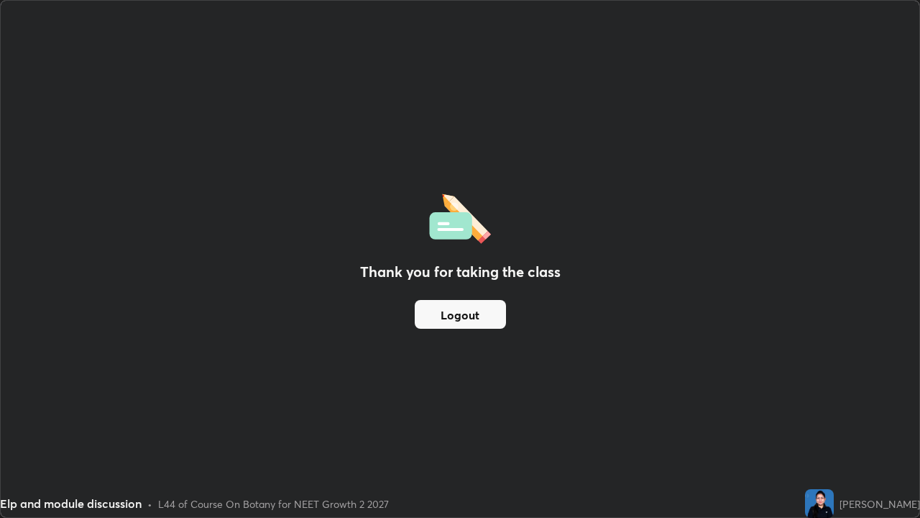
click at [474, 316] on button "Logout" at bounding box center [460, 314] width 91 height 29
